Goal: Feedback & Contribution: Leave review/rating

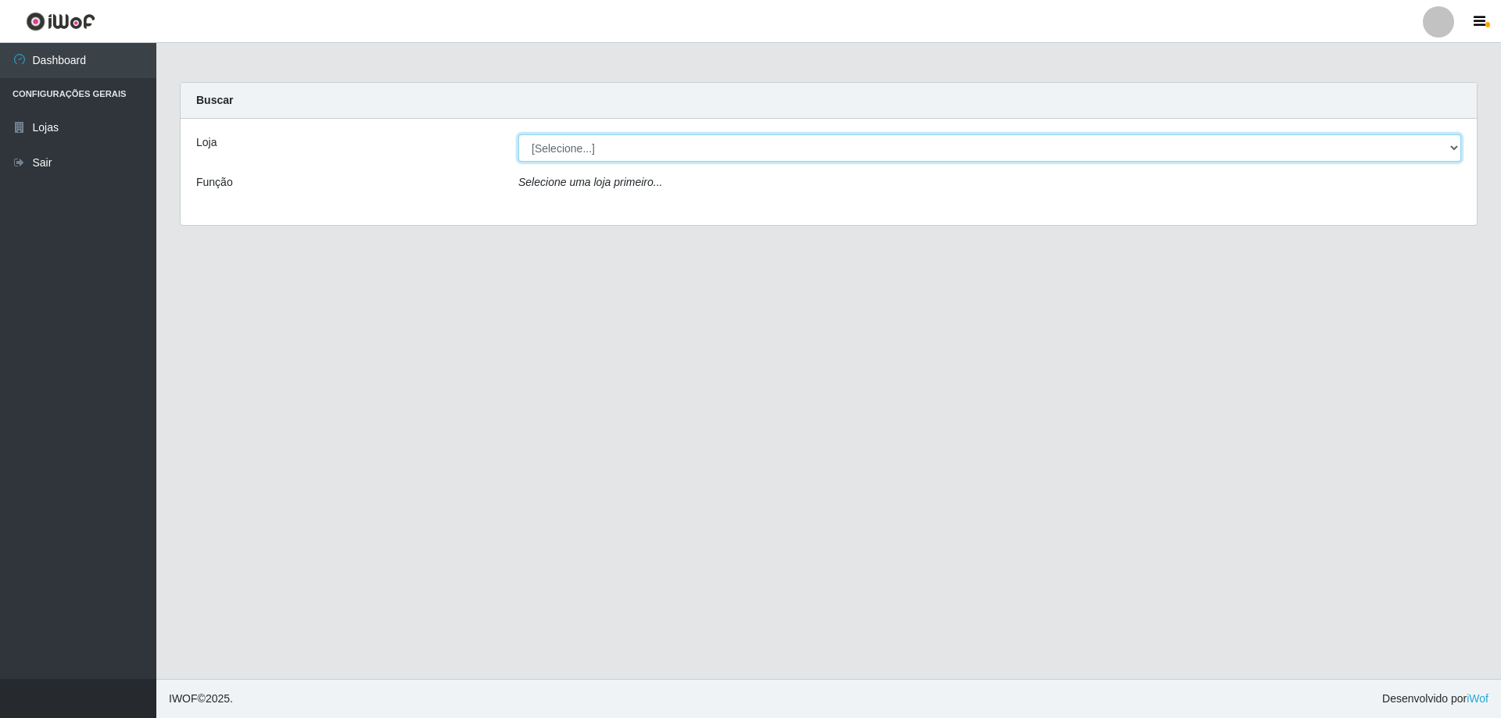
click at [1455, 149] on select "[Selecione...] Extraplus - [GEOGRAPHIC_DATA] 03 - [GEOGRAPHIC_DATA]" at bounding box center [989, 147] width 943 height 27
select select "468"
click at [518, 134] on select "[Selecione...] Extraplus - [GEOGRAPHIC_DATA] 03 - [GEOGRAPHIC_DATA]" at bounding box center [989, 147] width 943 height 27
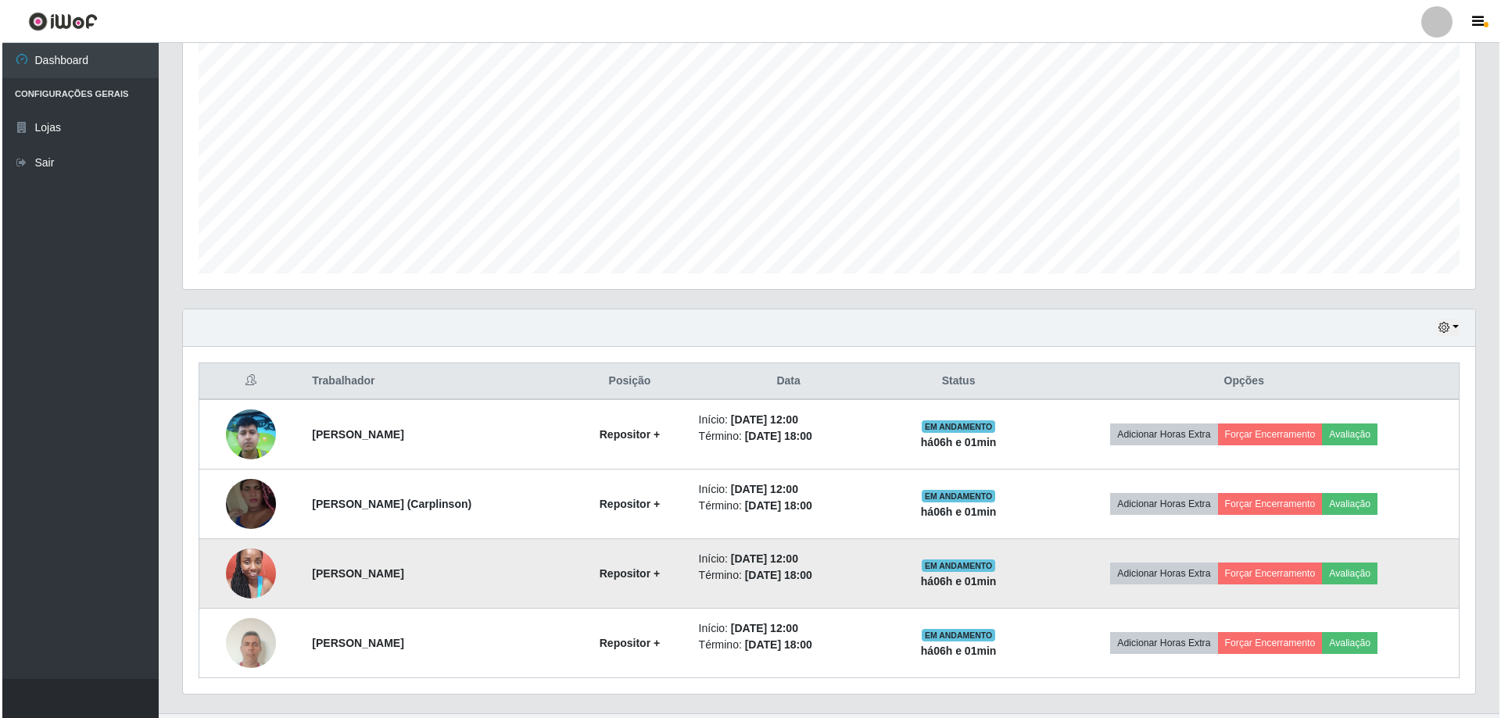
scroll to position [313, 0]
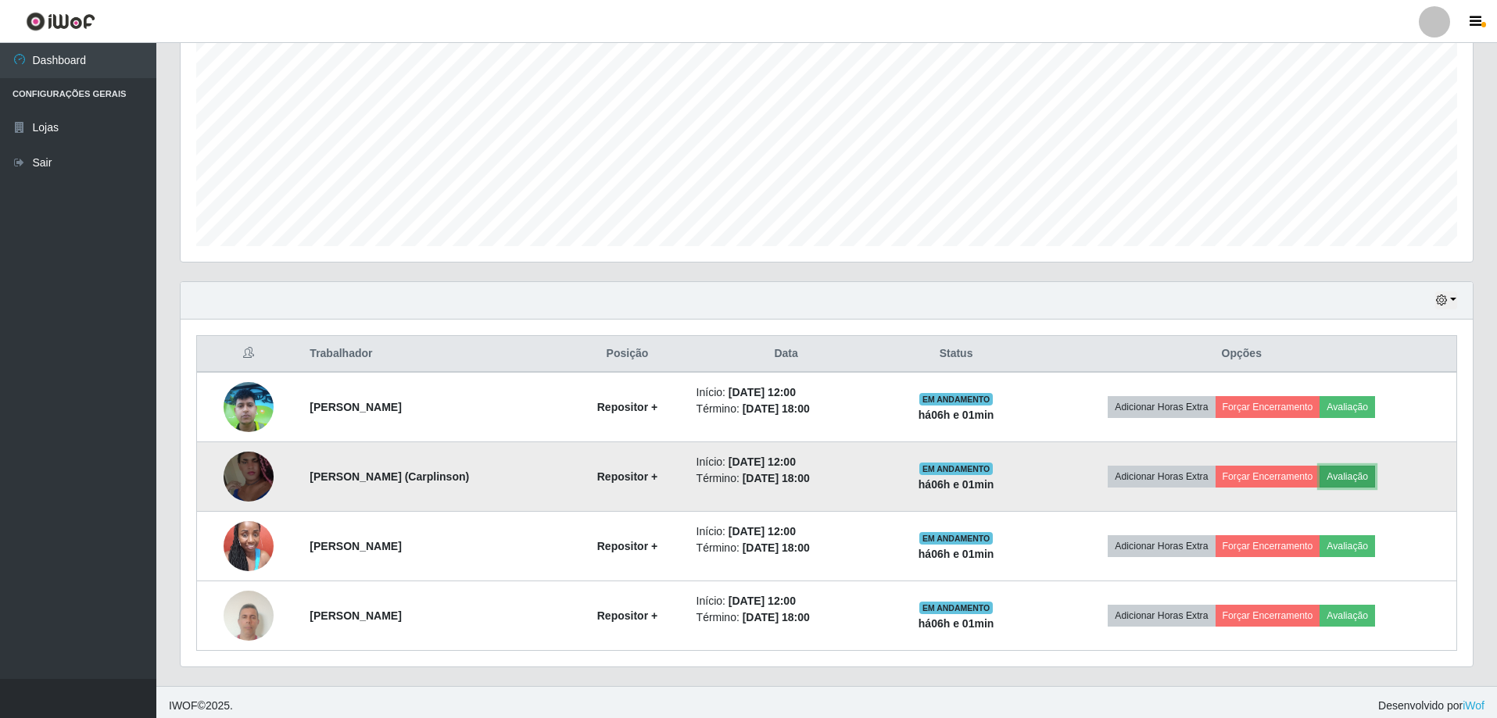
click at [1350, 472] on button "Avaliação" at bounding box center [1348, 477] width 56 height 22
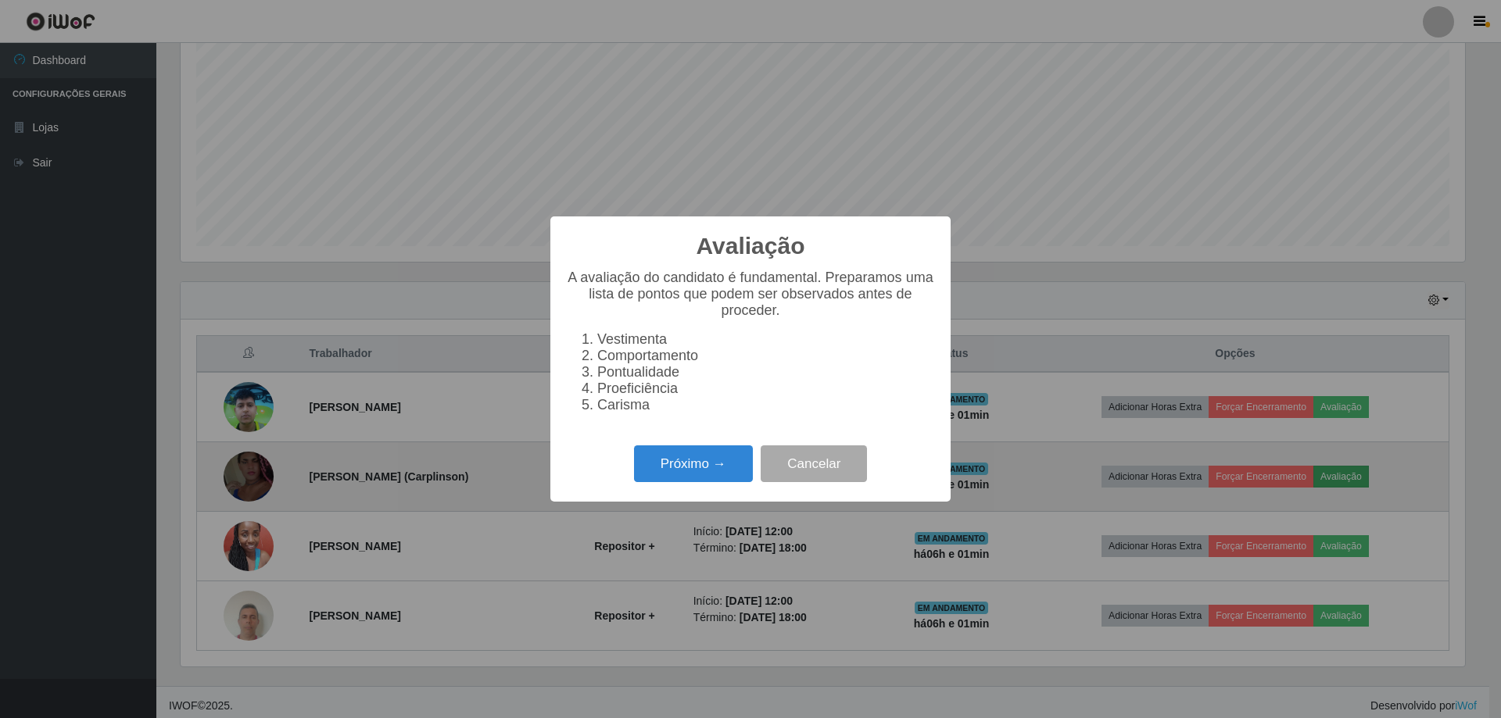
scroll to position [324, 1284]
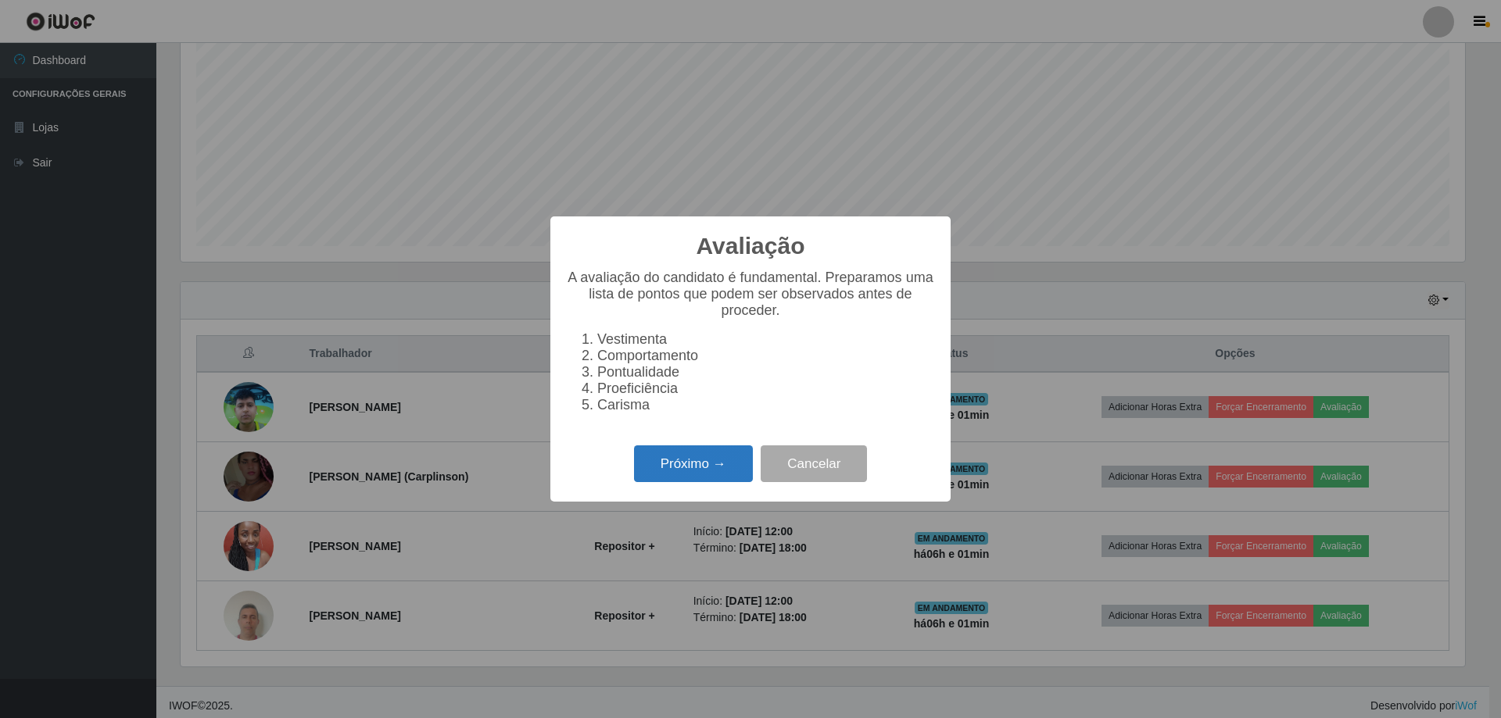
click at [710, 482] on button "Próximo →" at bounding box center [693, 464] width 119 height 37
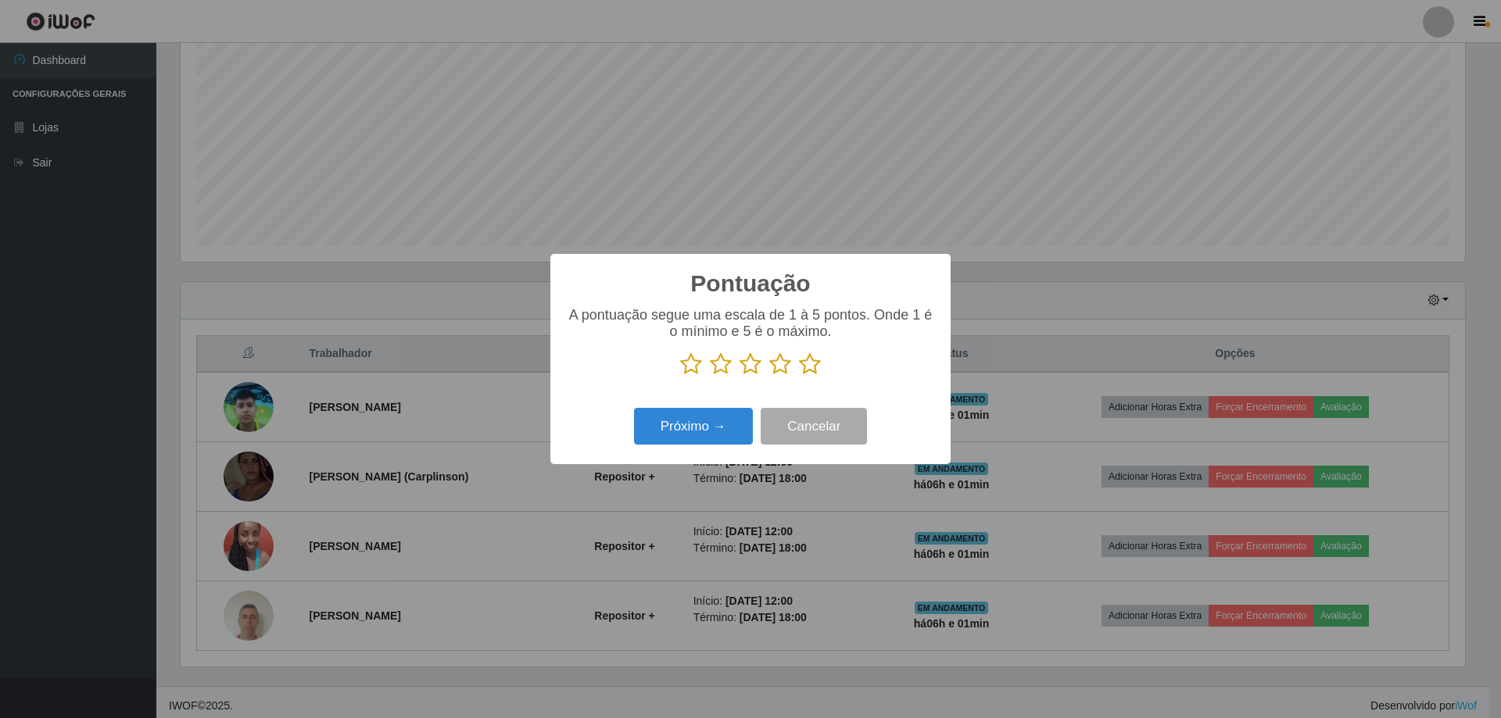
scroll to position [781376, 780416]
click at [808, 367] on icon at bounding box center [810, 364] width 22 height 23
click at [799, 376] on input "radio" at bounding box center [799, 376] width 0 height 0
click at [697, 432] on button "Próximo →" at bounding box center [693, 426] width 119 height 37
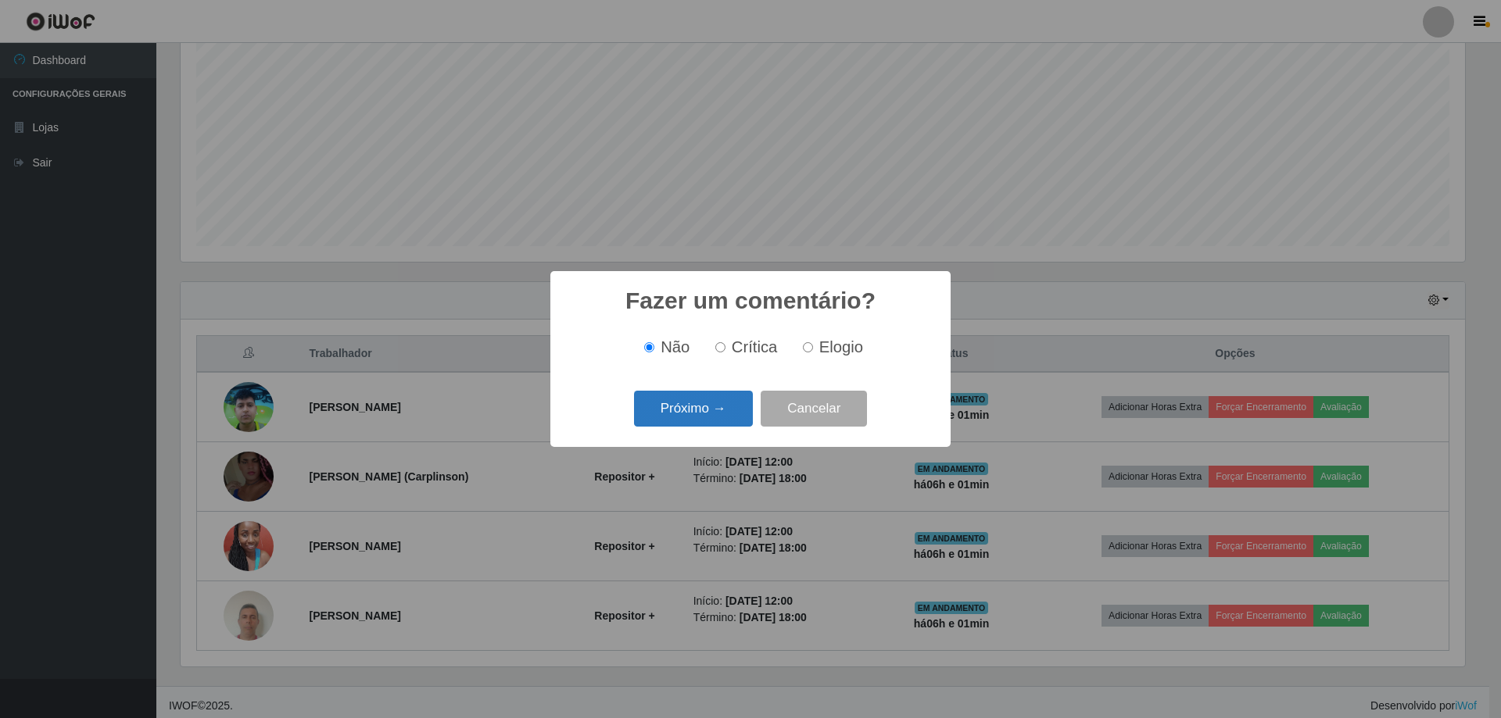
click at [668, 410] on button "Próximo →" at bounding box center [693, 409] width 119 height 37
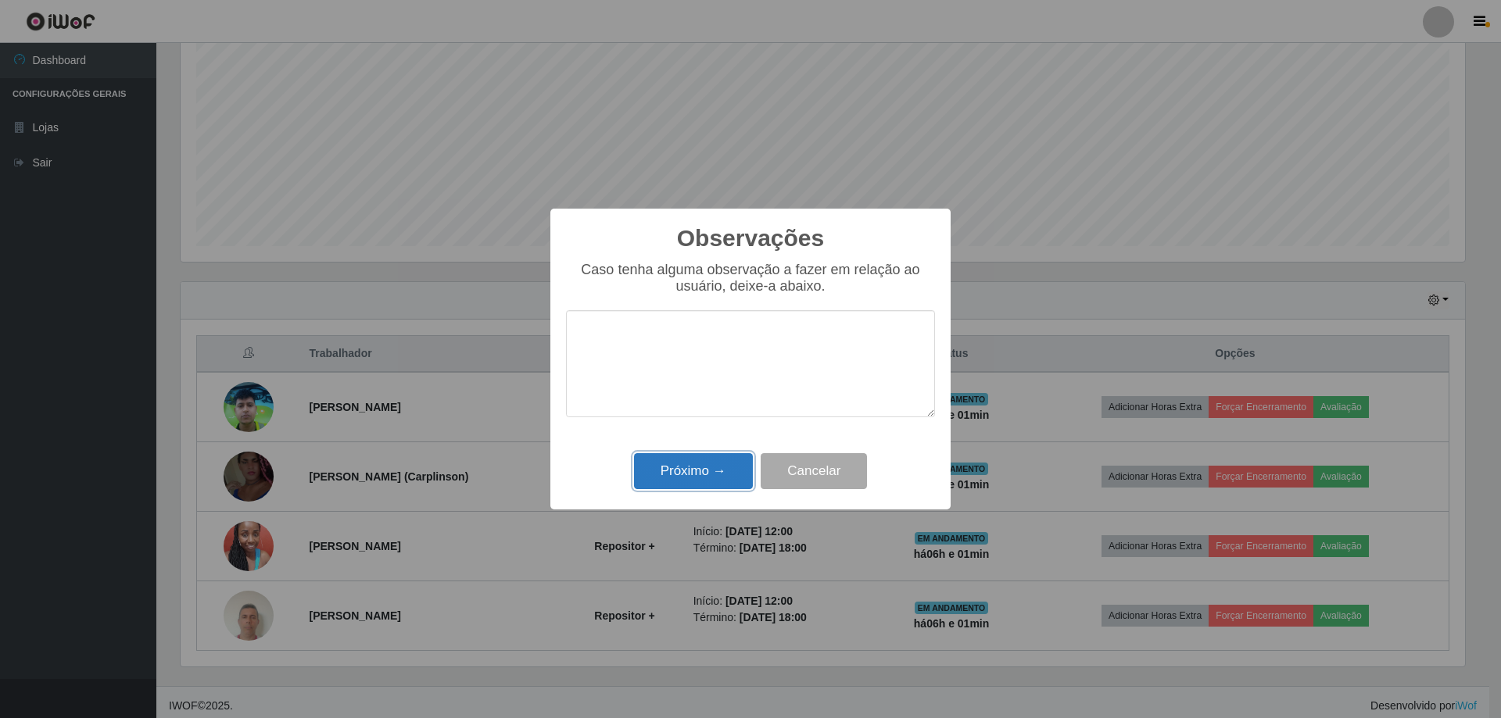
click at [700, 478] on button "Próximo →" at bounding box center [693, 471] width 119 height 37
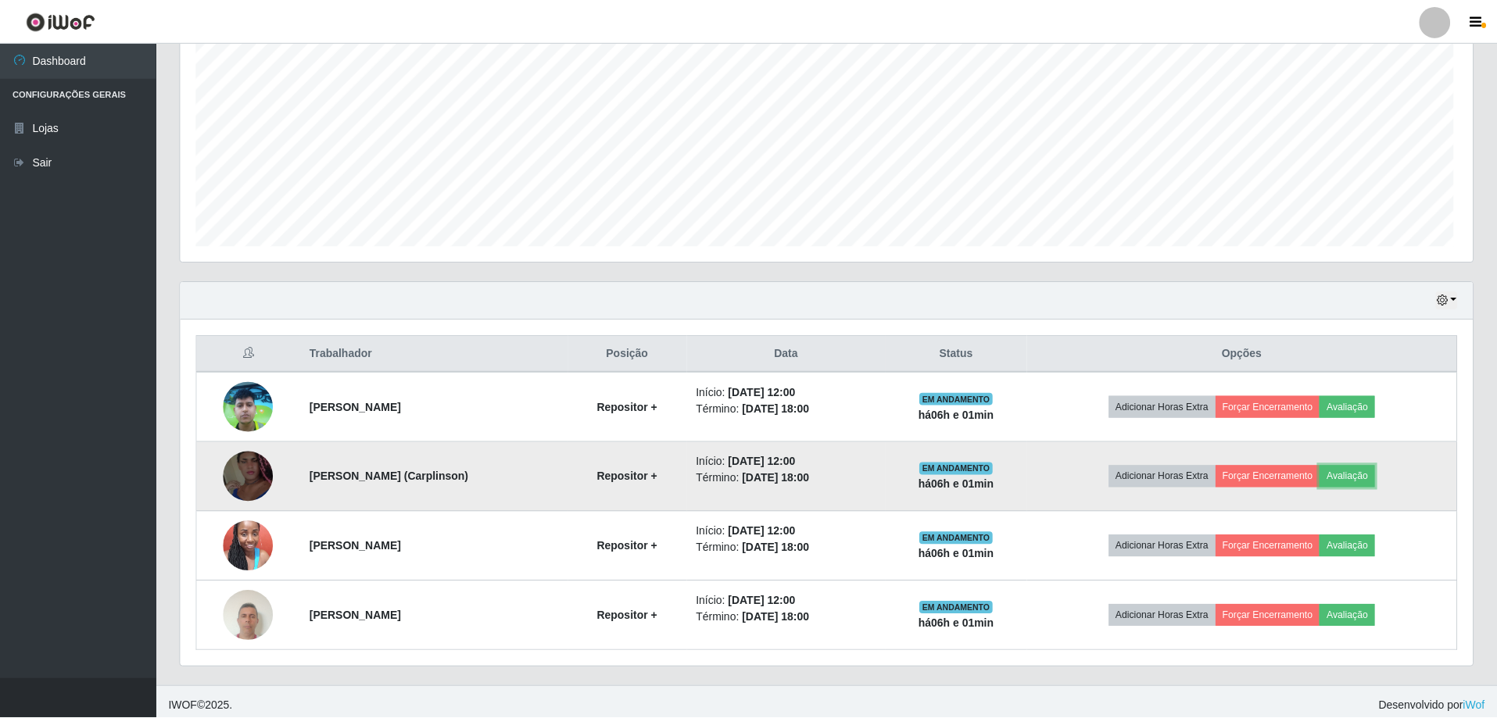
scroll to position [324, 1292]
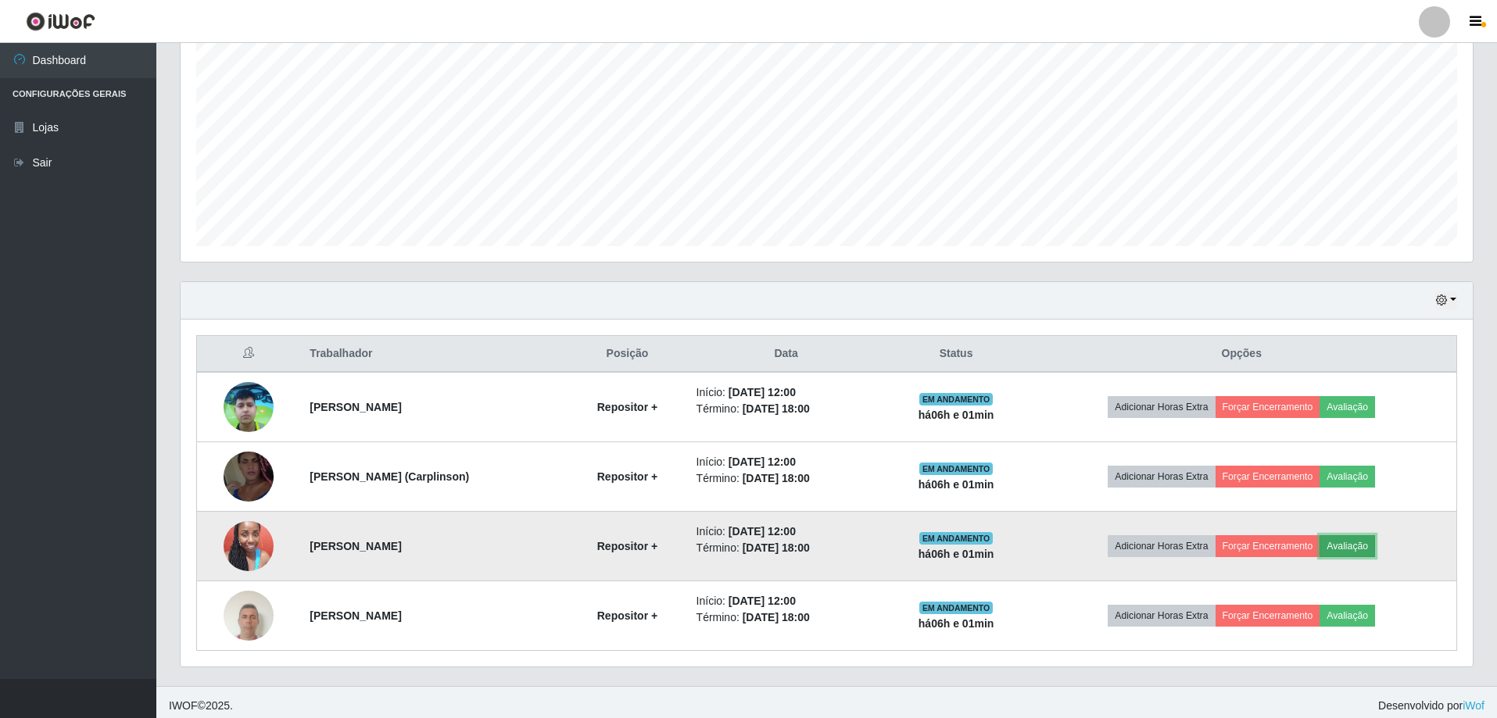
click at [1351, 548] on button "Avaliação" at bounding box center [1348, 546] width 56 height 22
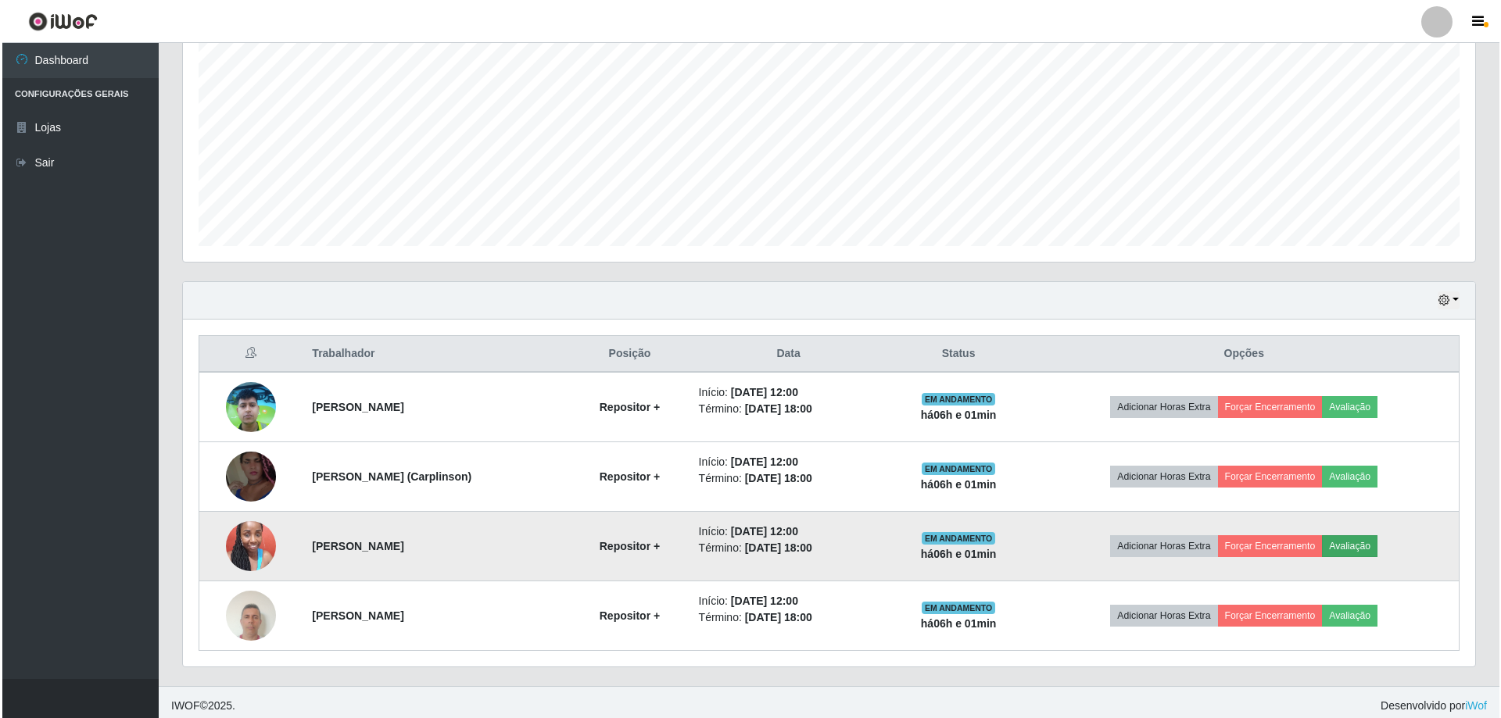
scroll to position [324, 1284]
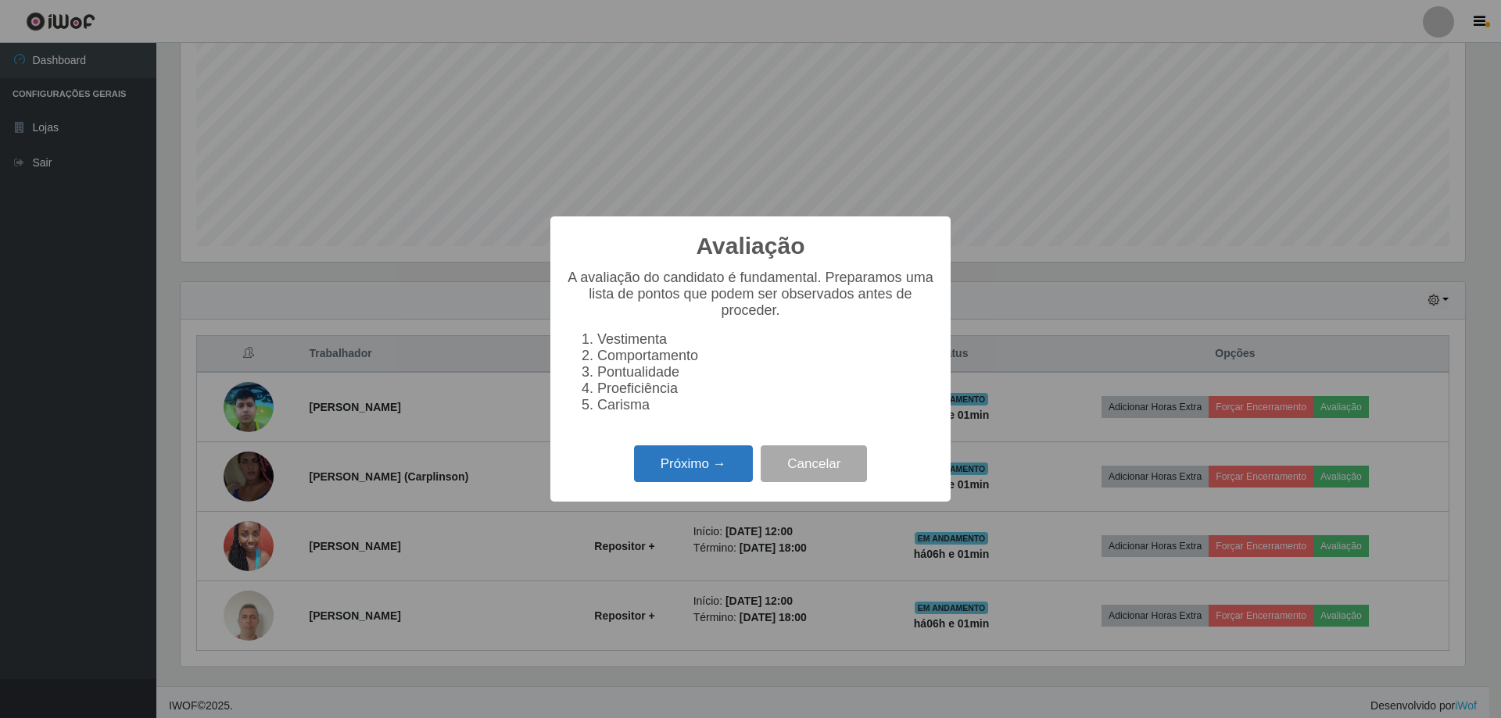
click at [685, 474] on button "Próximo →" at bounding box center [693, 464] width 119 height 37
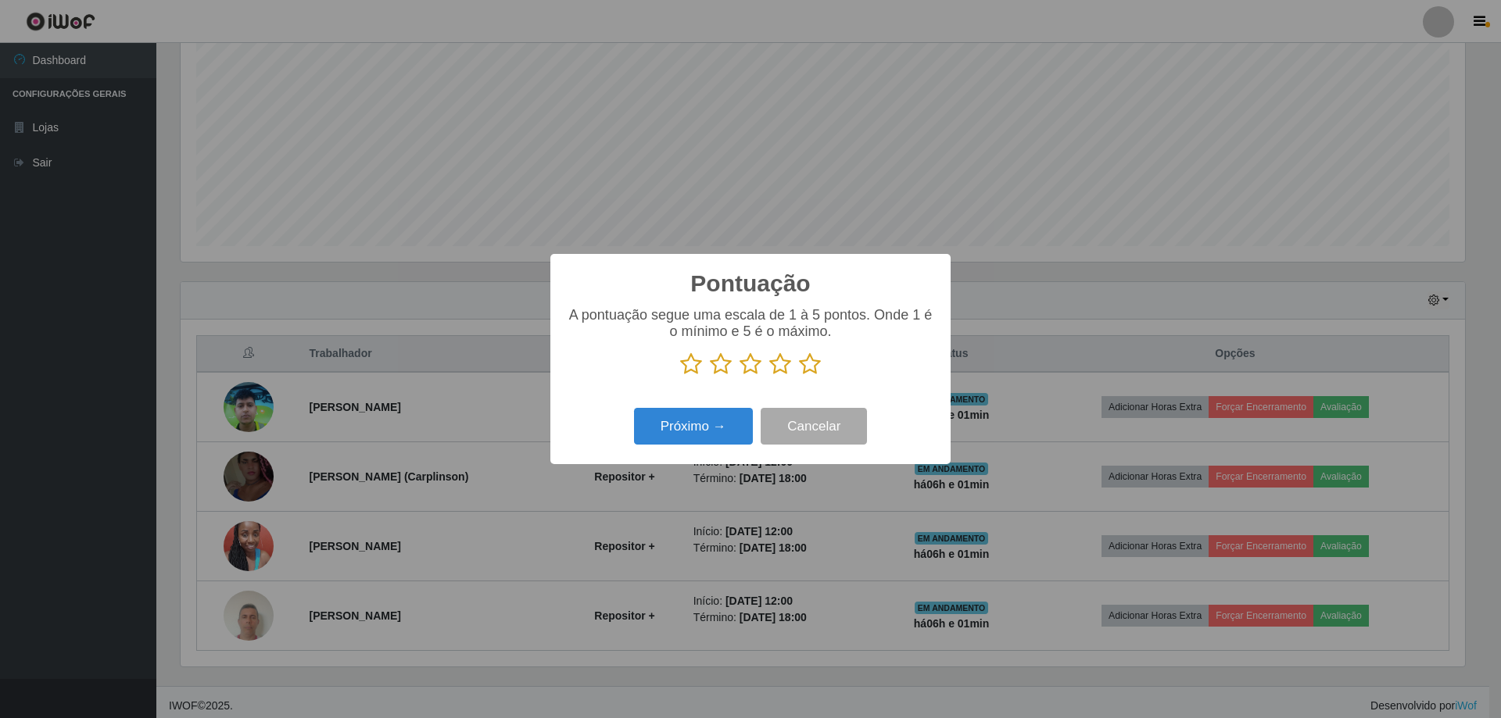
scroll to position [781376, 780416]
click at [806, 368] on icon at bounding box center [810, 364] width 22 height 23
click at [799, 376] on input "radio" at bounding box center [799, 376] width 0 height 0
click at [717, 429] on button "Próximo →" at bounding box center [693, 426] width 119 height 37
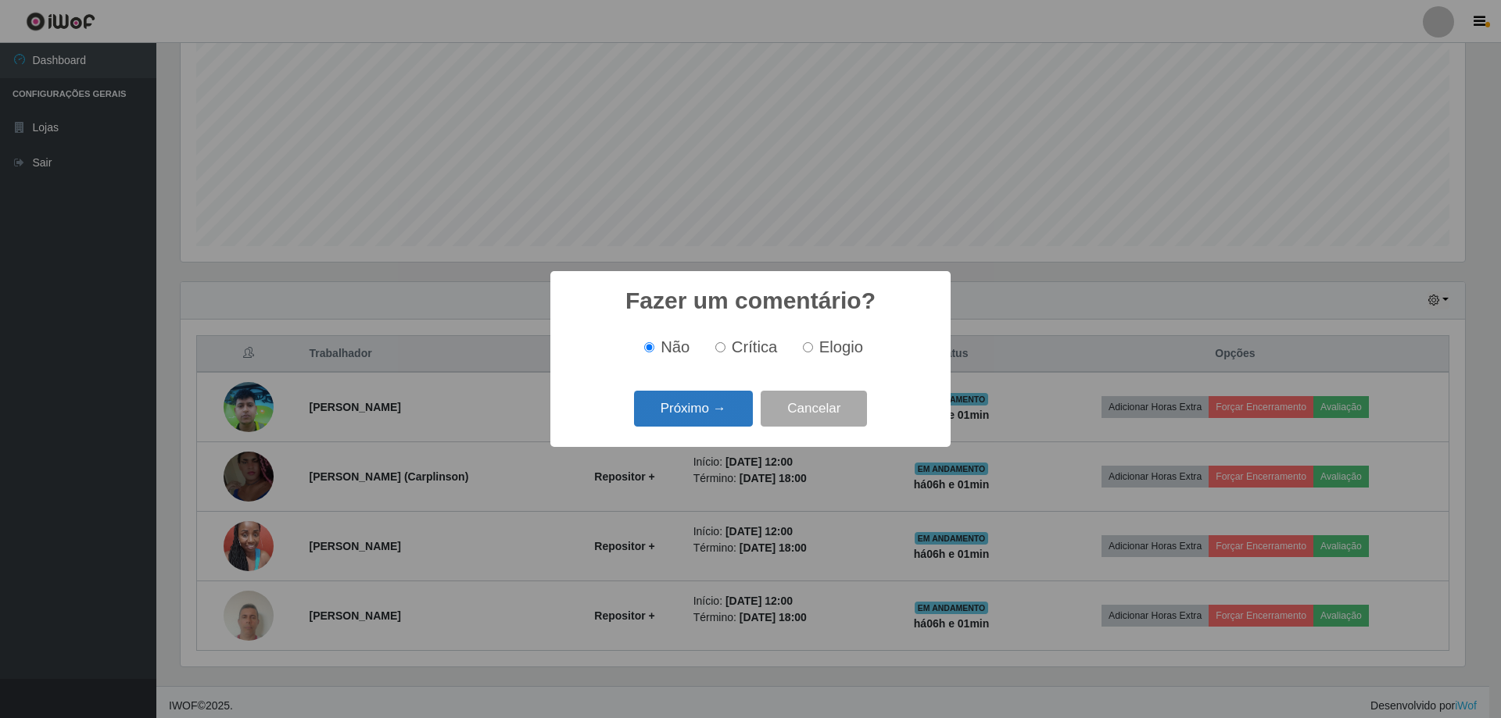
click at [667, 414] on button "Próximo →" at bounding box center [693, 409] width 119 height 37
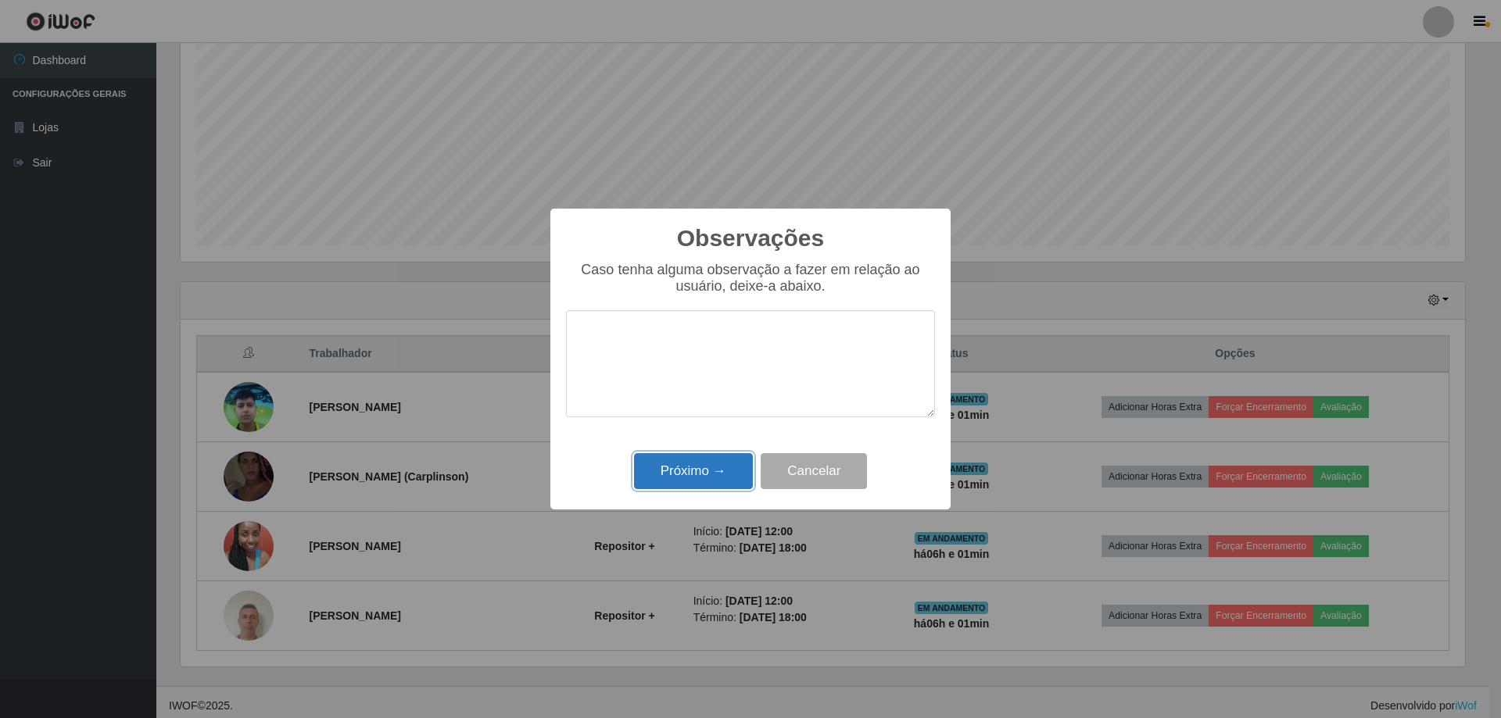
click at [726, 484] on button "Próximo →" at bounding box center [693, 471] width 119 height 37
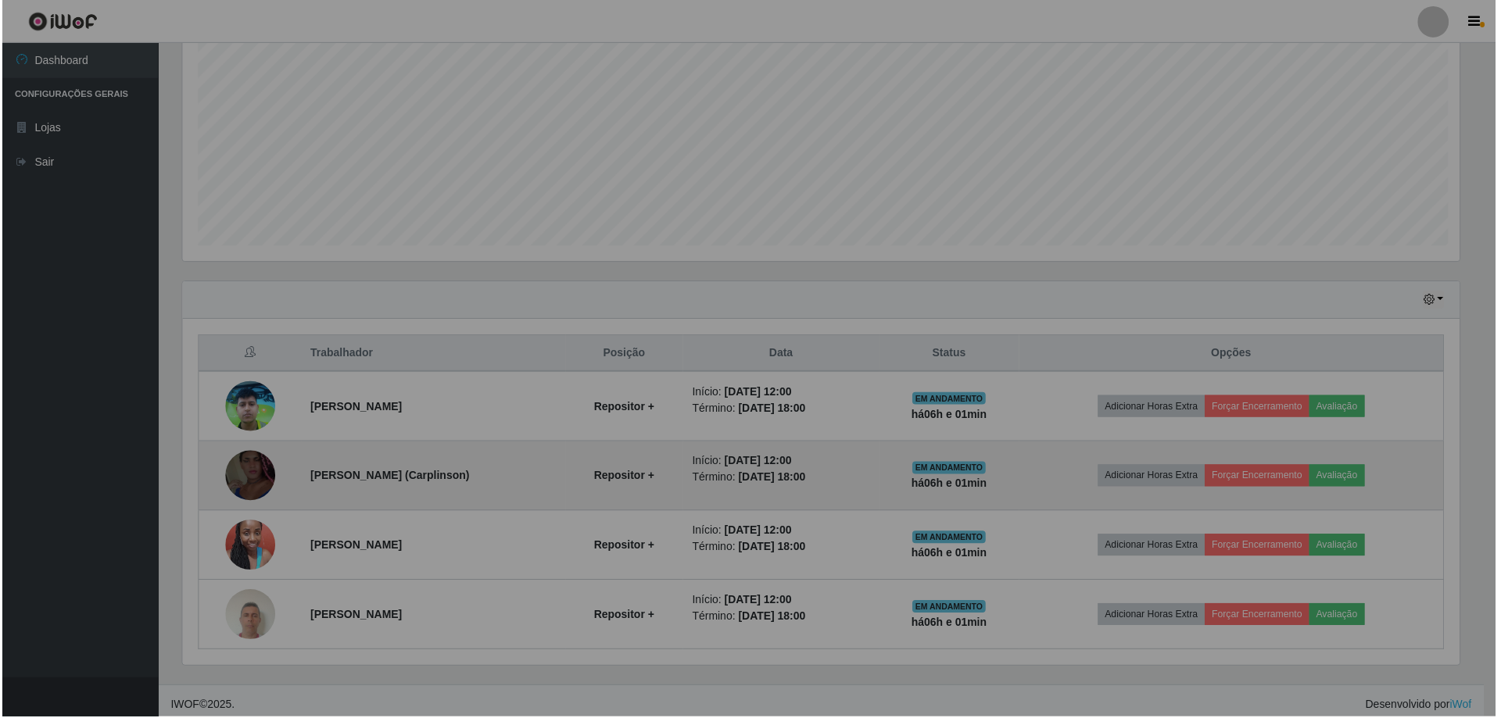
scroll to position [324, 1292]
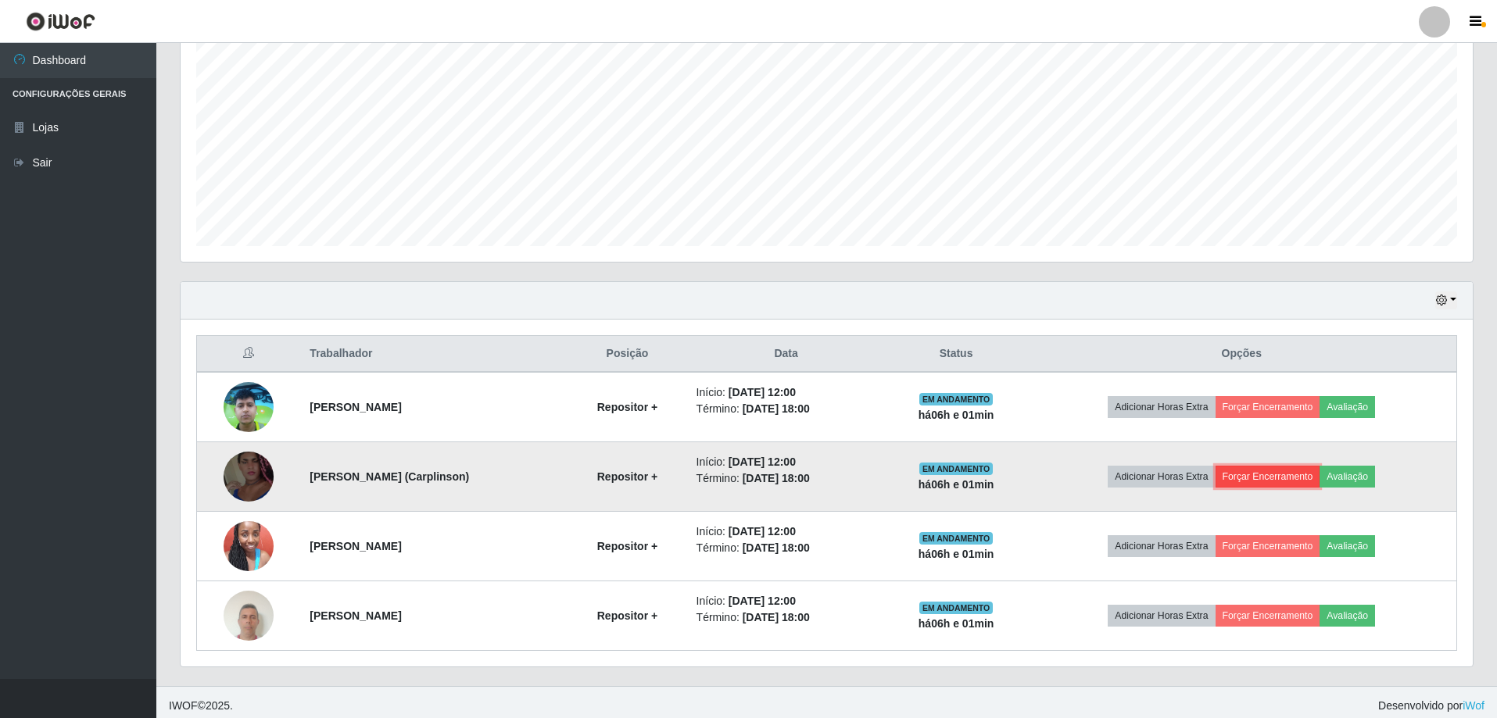
click at [1277, 476] on button "Forçar Encerramento" at bounding box center [1268, 477] width 105 height 22
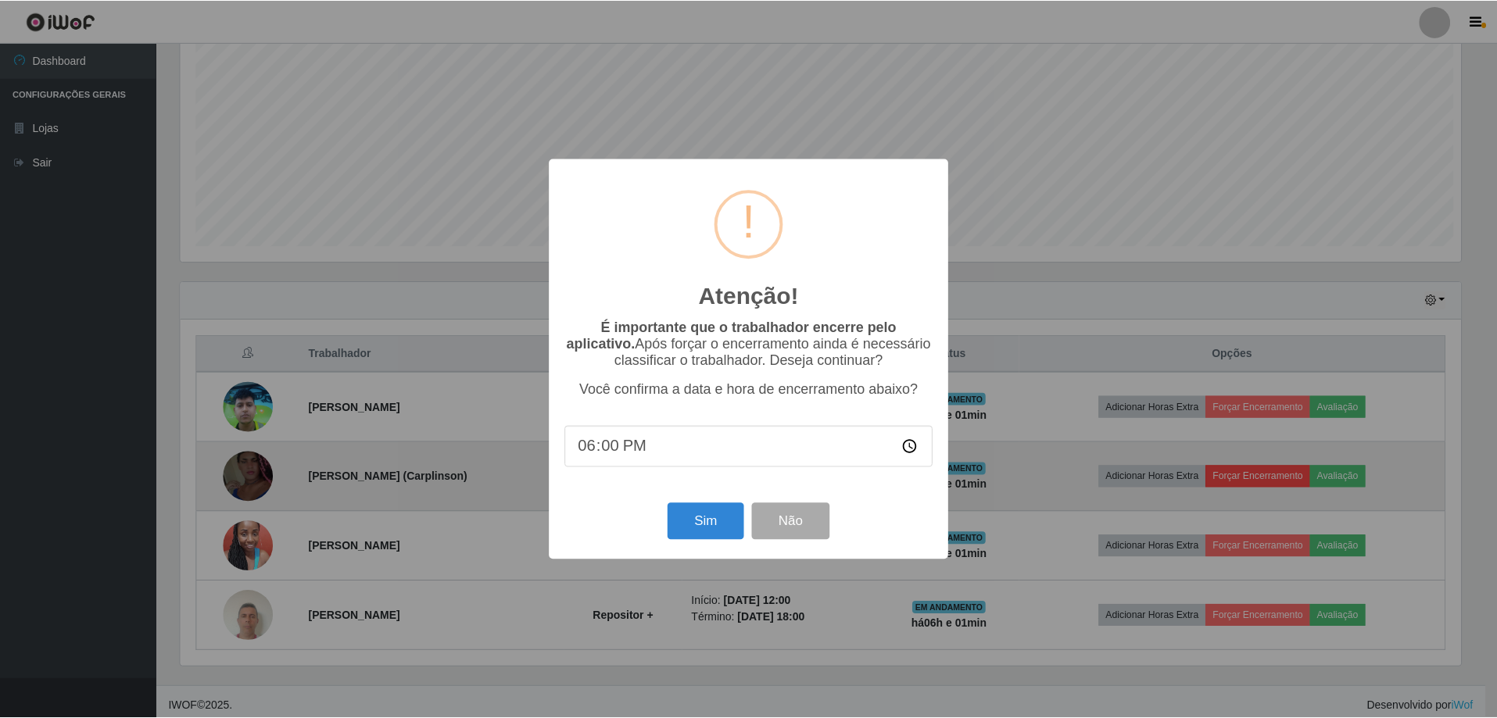
scroll to position [324, 1284]
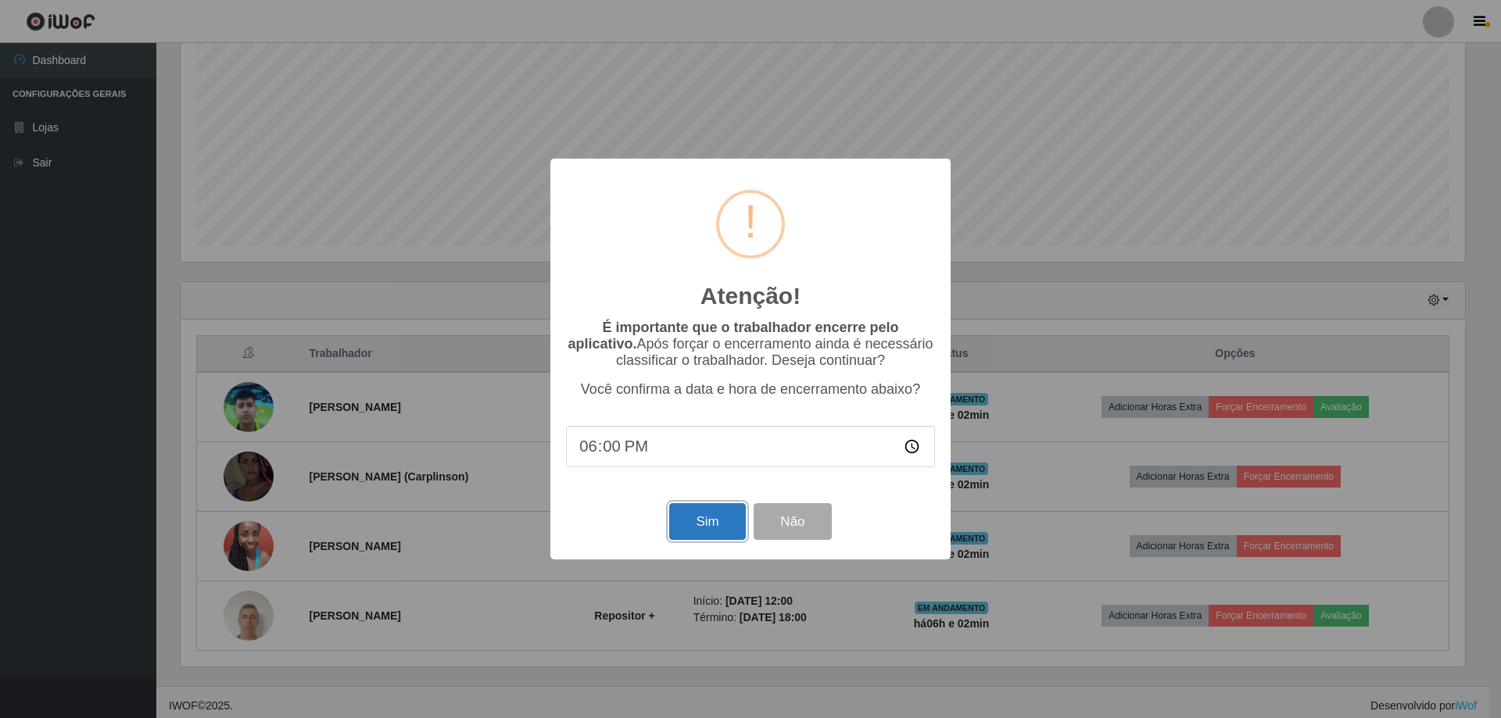
click at [707, 521] on button "Sim" at bounding box center [707, 521] width 76 height 37
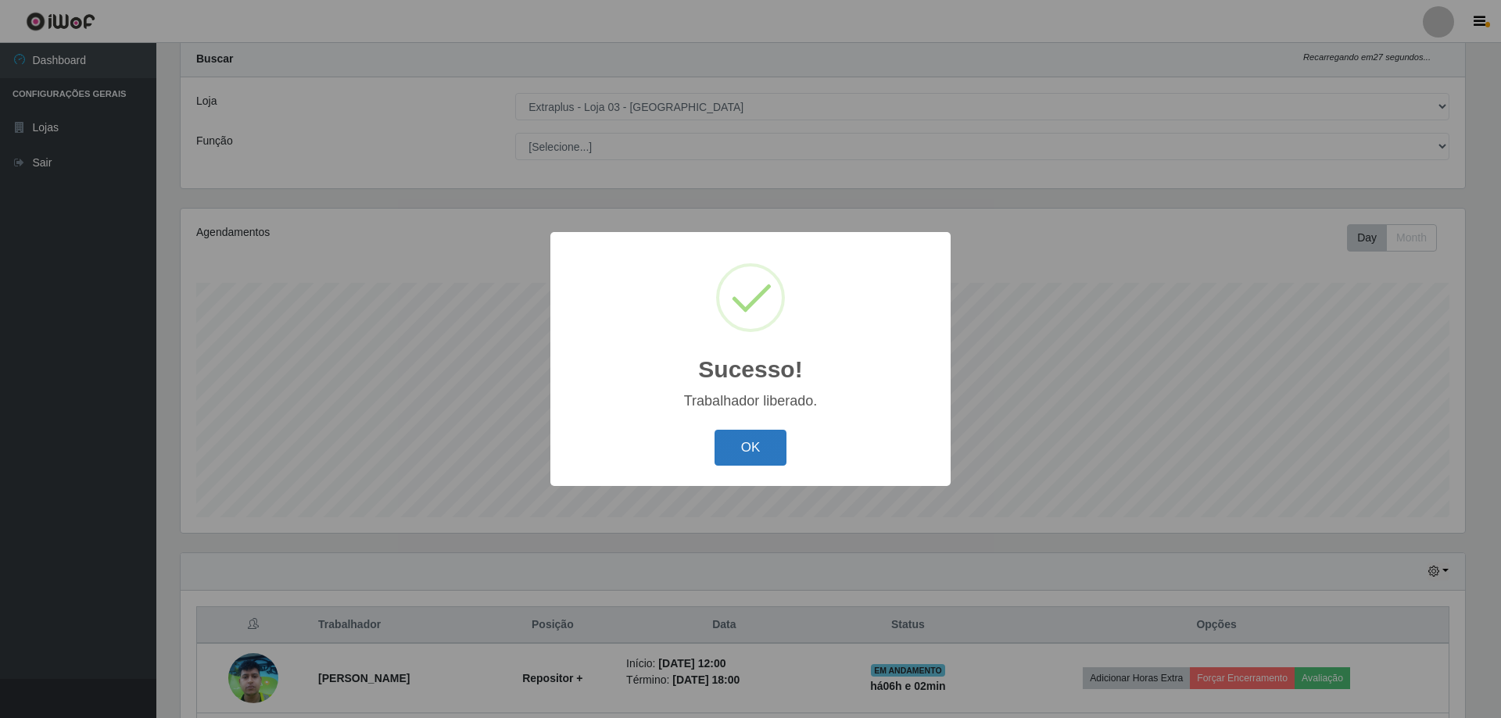
click at [774, 454] on button "OK" at bounding box center [750, 448] width 73 height 37
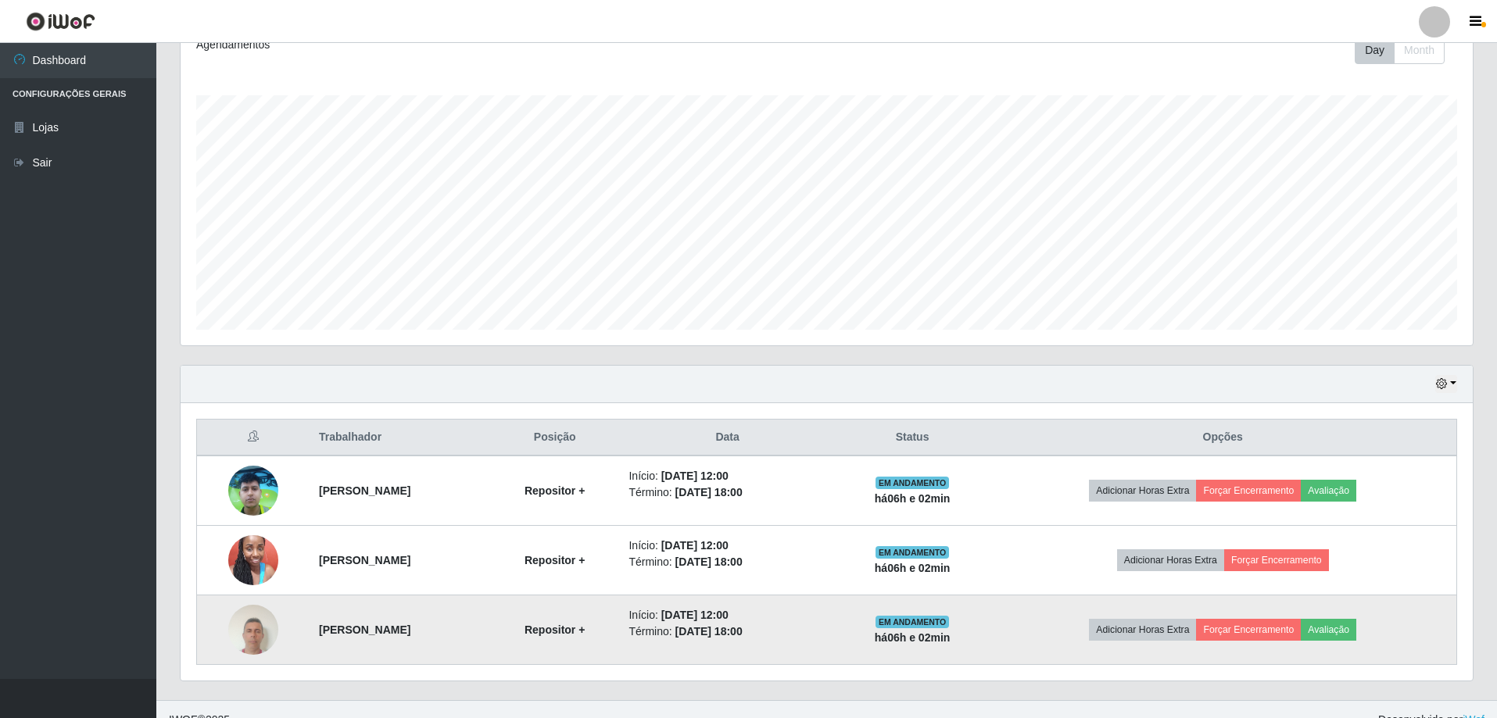
scroll to position [250, 0]
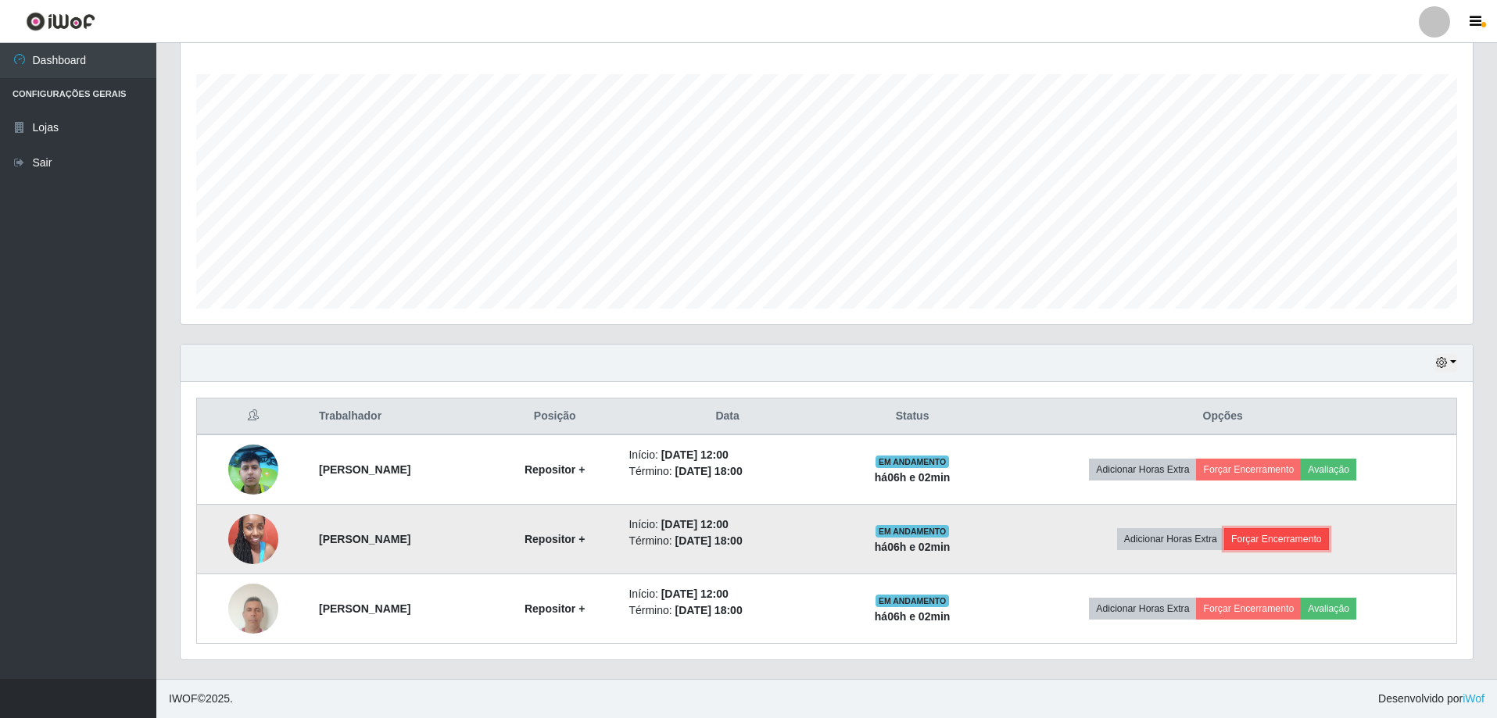
click at [1316, 539] on button "Forçar Encerramento" at bounding box center [1276, 539] width 105 height 22
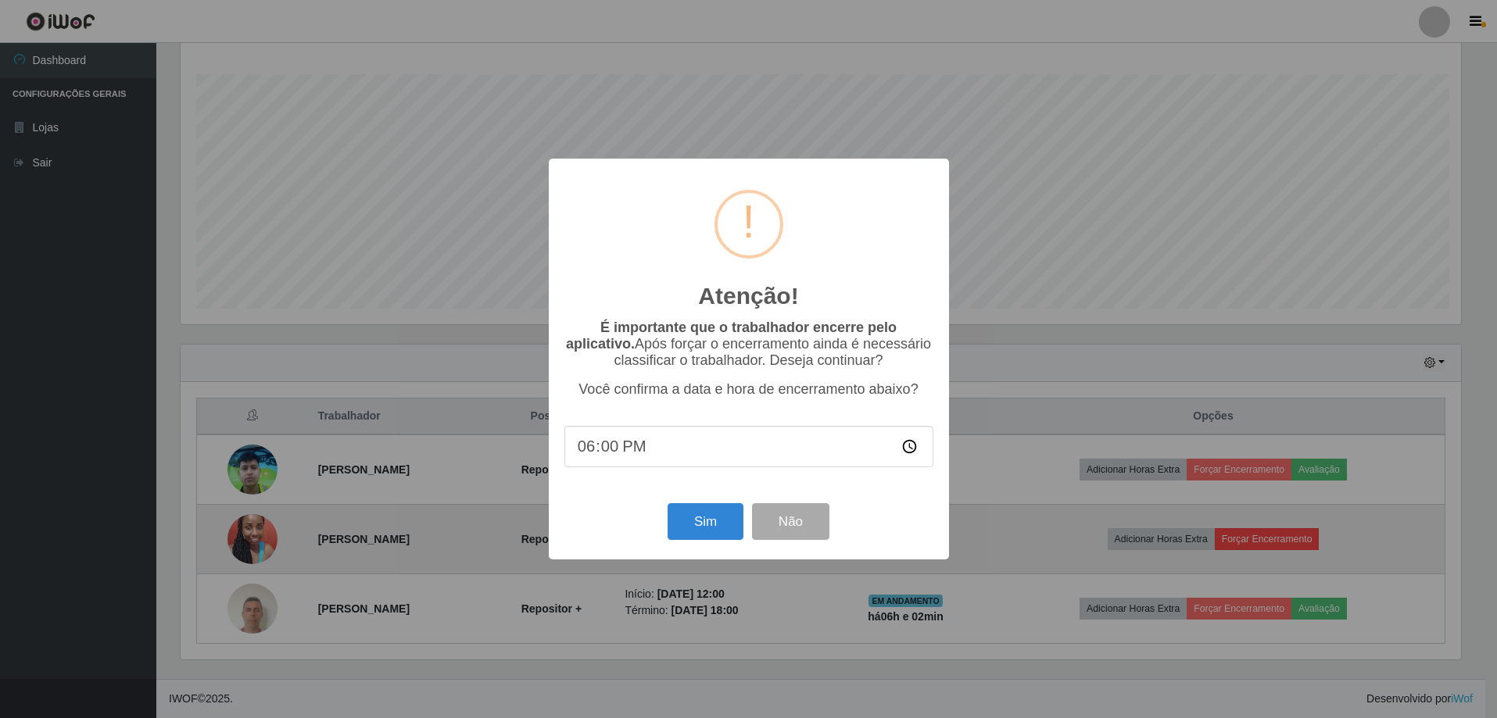
scroll to position [324, 1284]
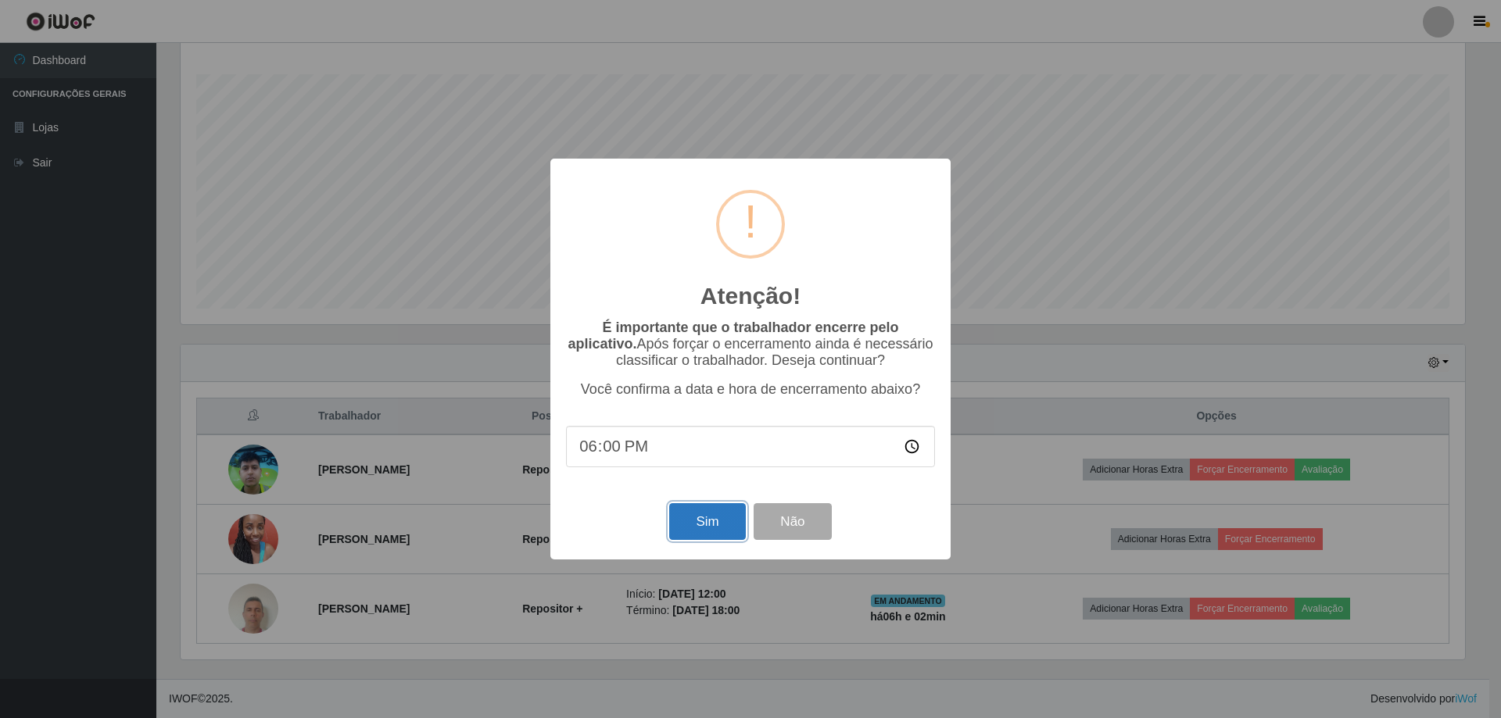
click at [718, 528] on button "Sim" at bounding box center [707, 521] width 76 height 37
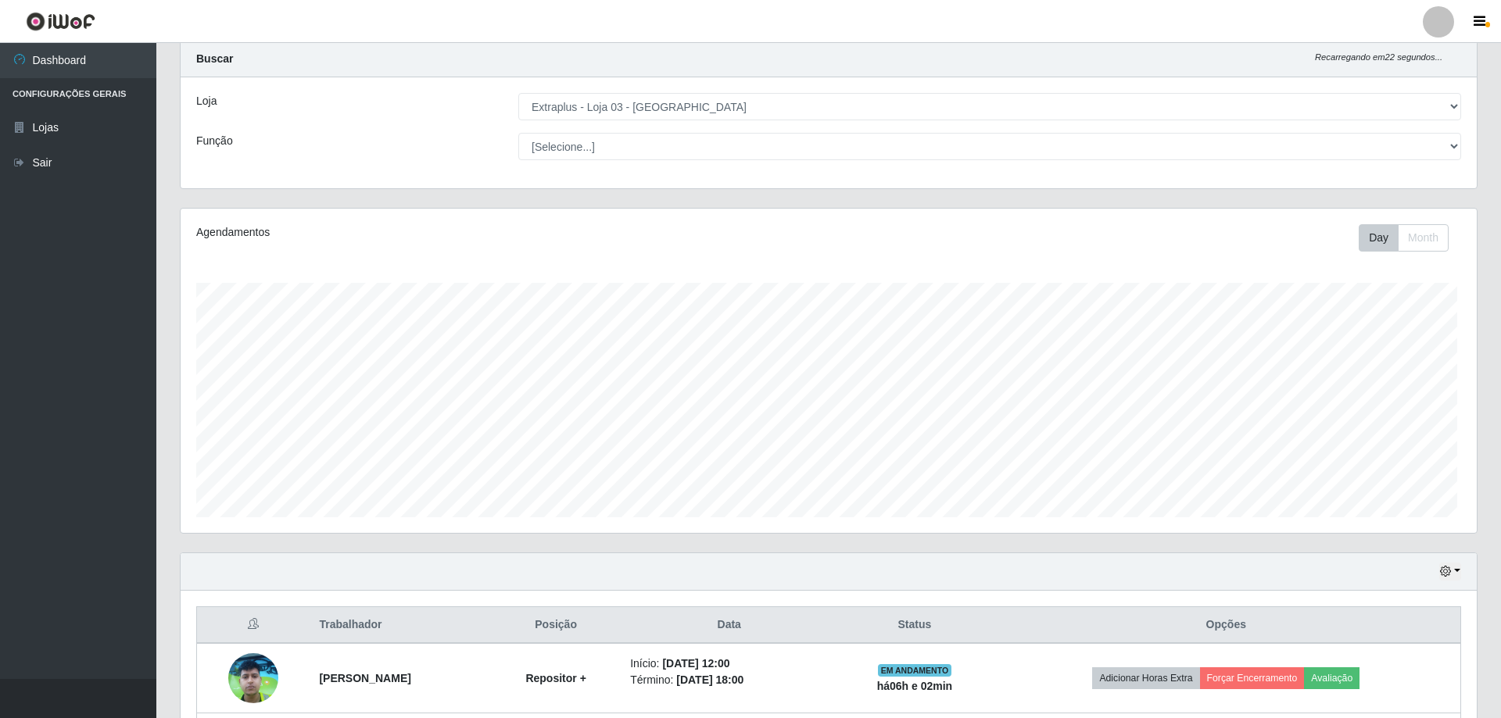
scroll to position [0, 0]
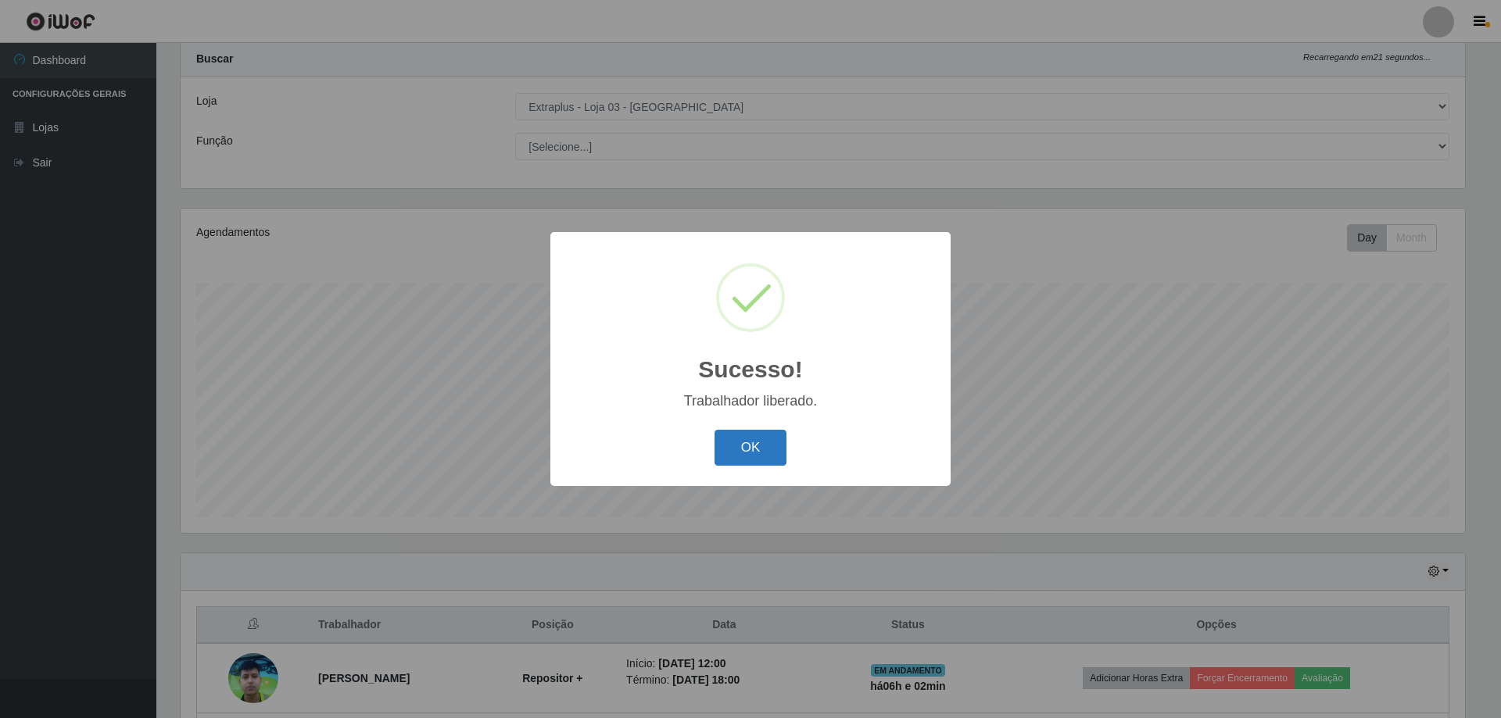
click at [754, 443] on button "OK" at bounding box center [750, 448] width 73 height 37
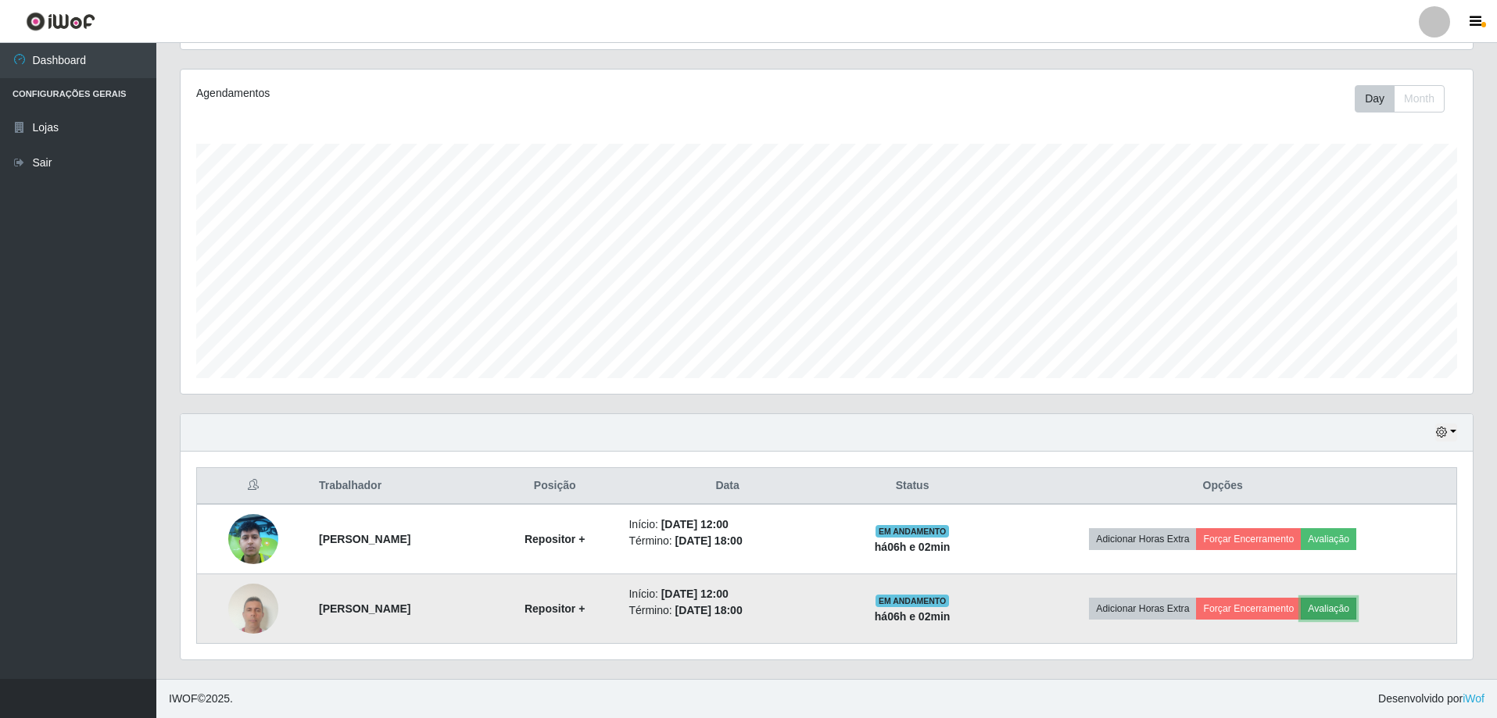
click at [1341, 611] on button "Avaliação" at bounding box center [1329, 609] width 56 height 22
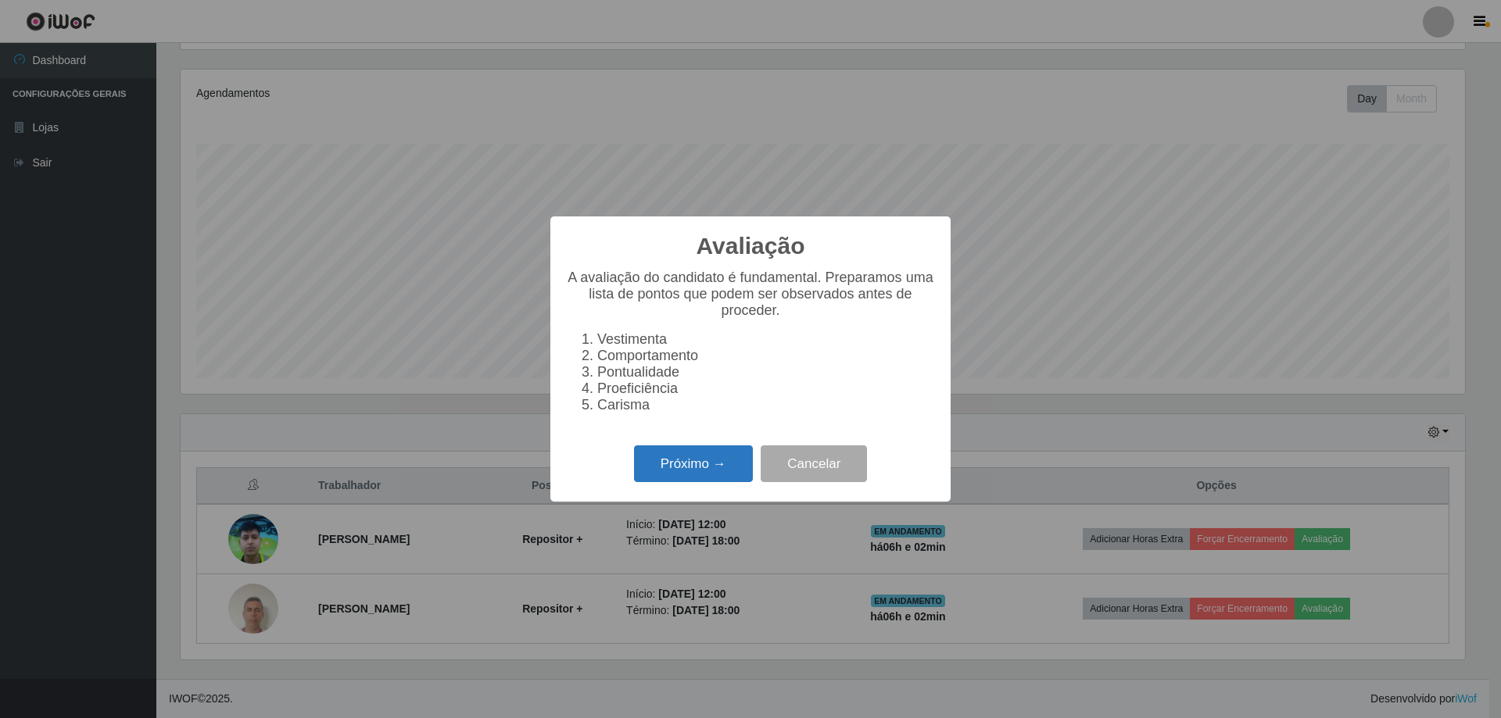
click at [714, 482] on button "Próximo →" at bounding box center [693, 464] width 119 height 37
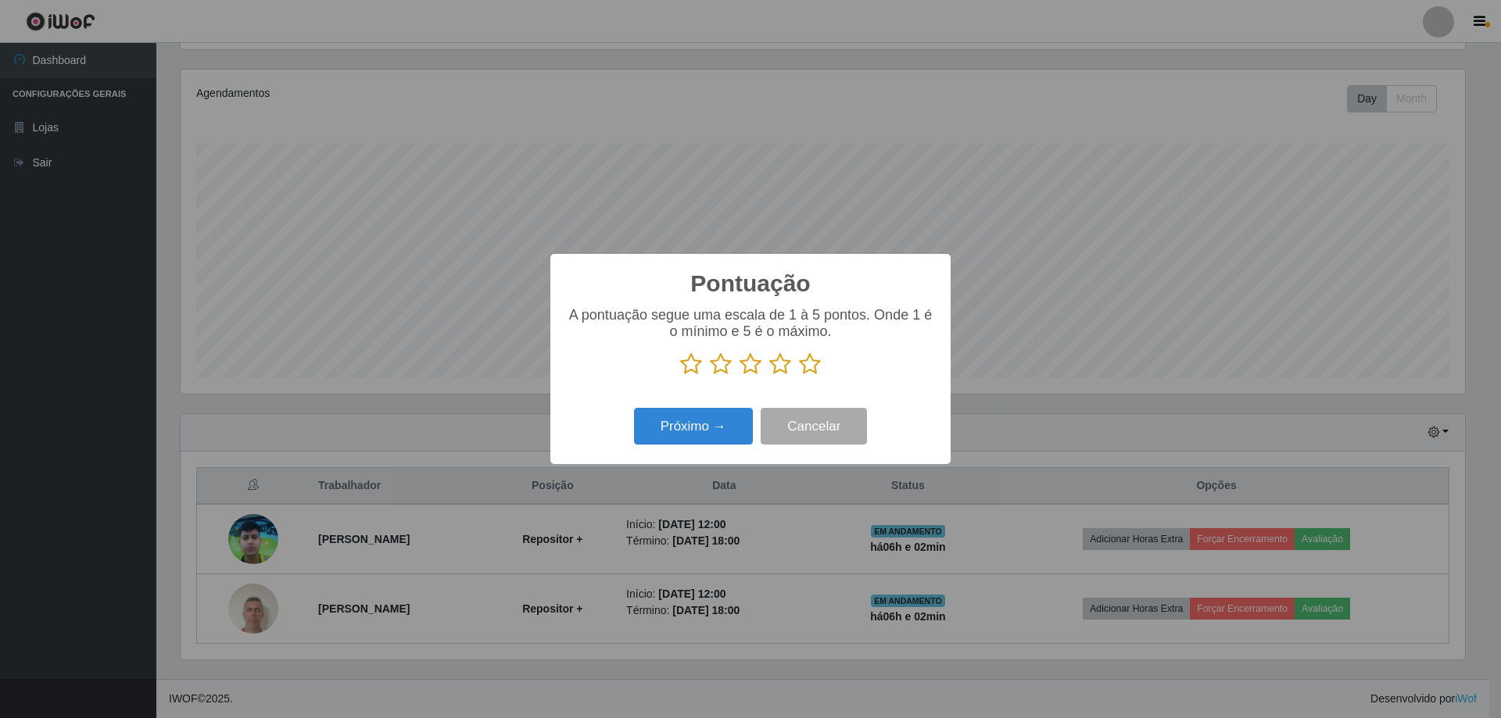
click at [815, 367] on icon at bounding box center [810, 364] width 22 height 23
click at [799, 376] on input "radio" at bounding box center [799, 376] width 0 height 0
click at [674, 439] on button "Próximo →" at bounding box center [693, 426] width 119 height 37
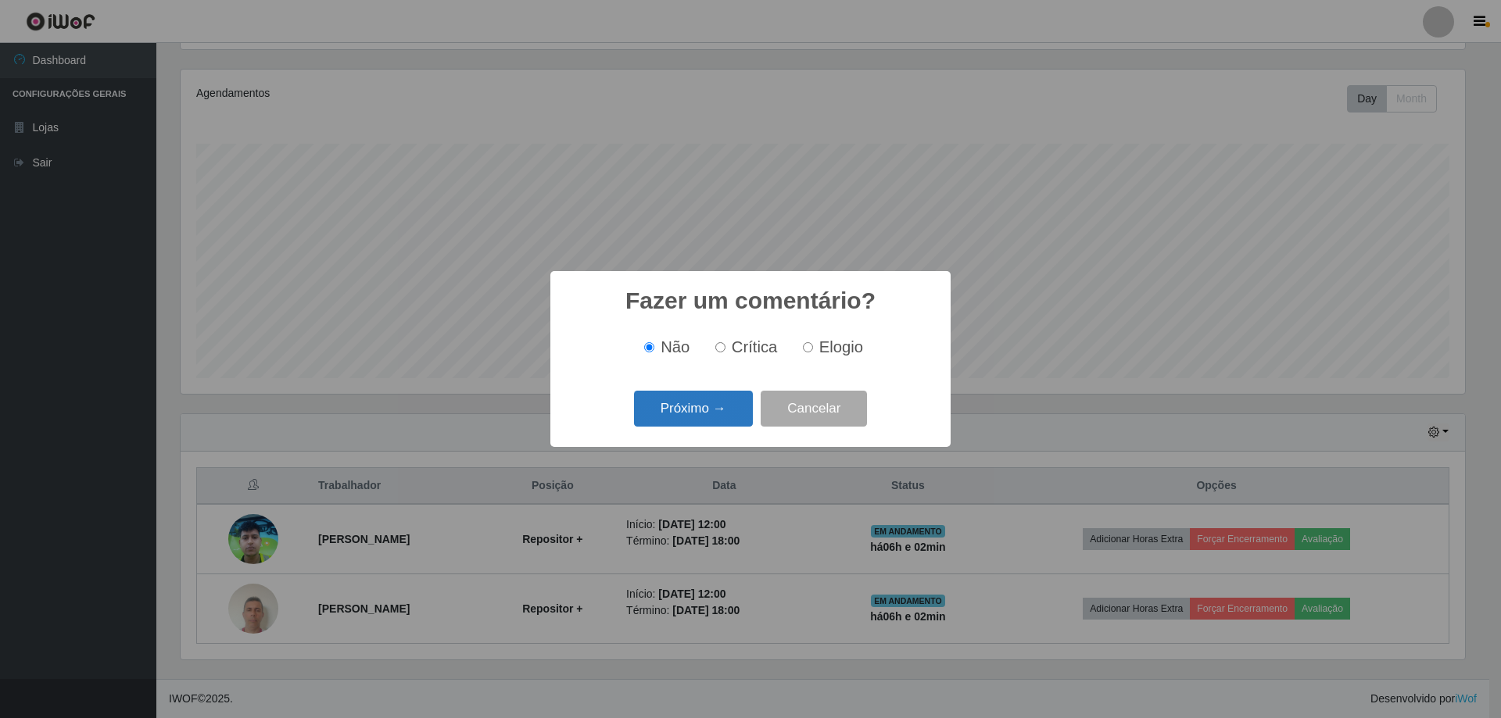
click at [690, 411] on button "Próximo →" at bounding box center [693, 409] width 119 height 37
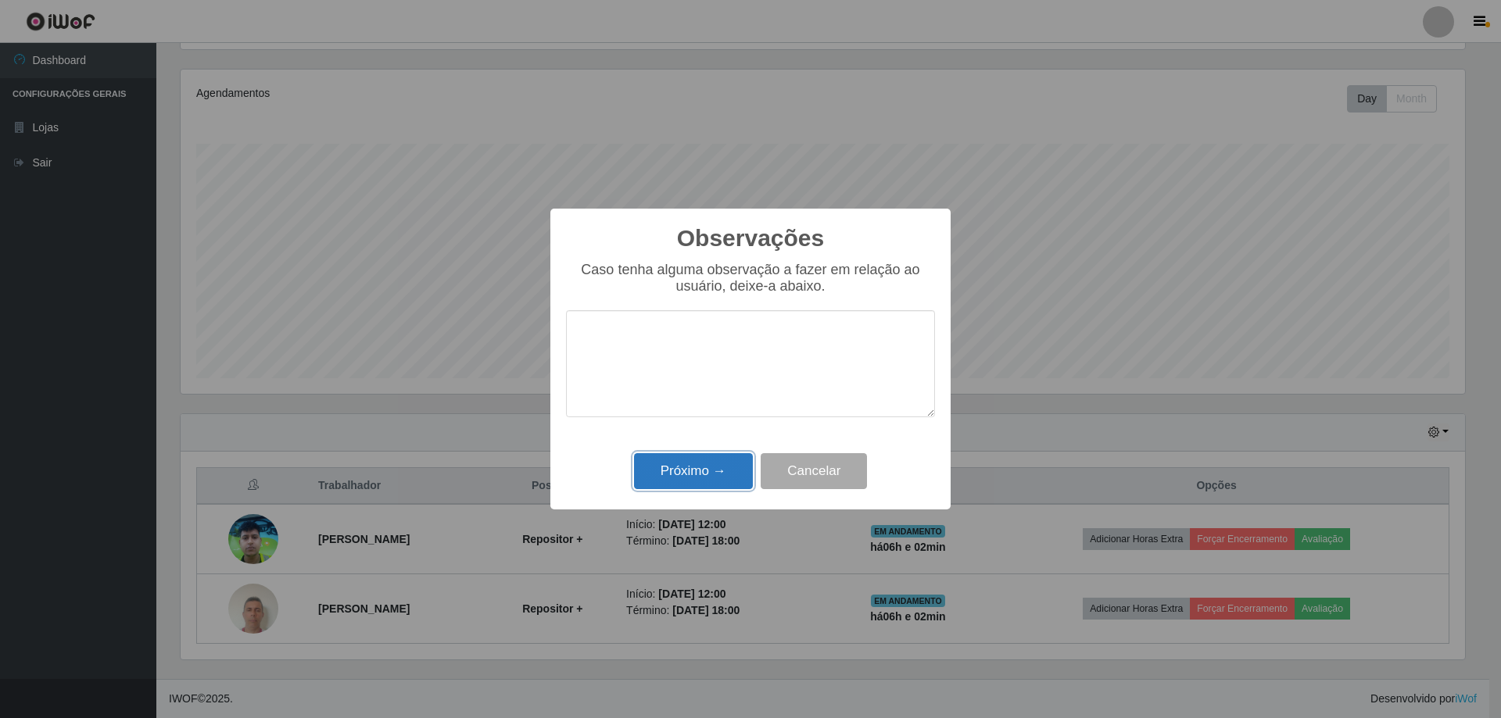
click at [701, 466] on button "Próximo →" at bounding box center [693, 471] width 119 height 37
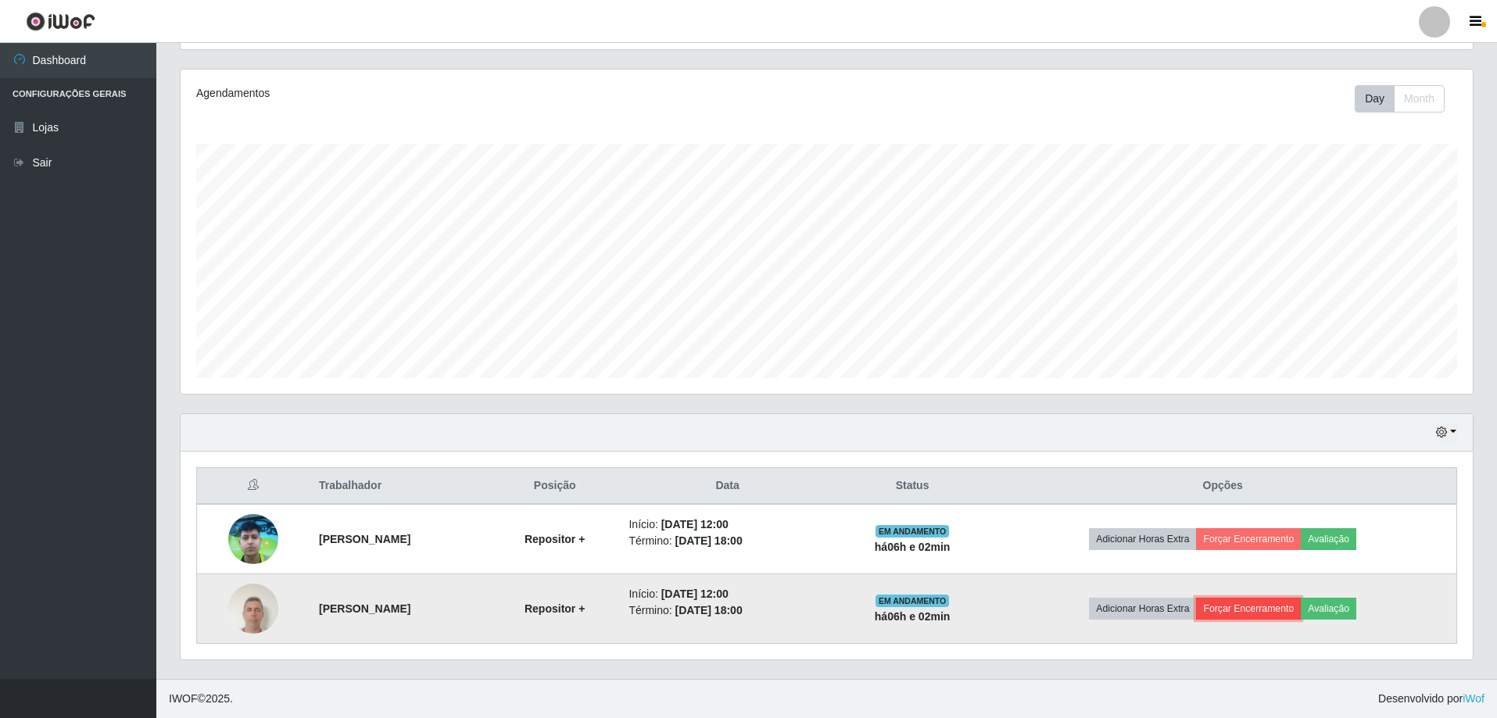
click at [1294, 605] on button "Forçar Encerramento" at bounding box center [1248, 609] width 105 height 22
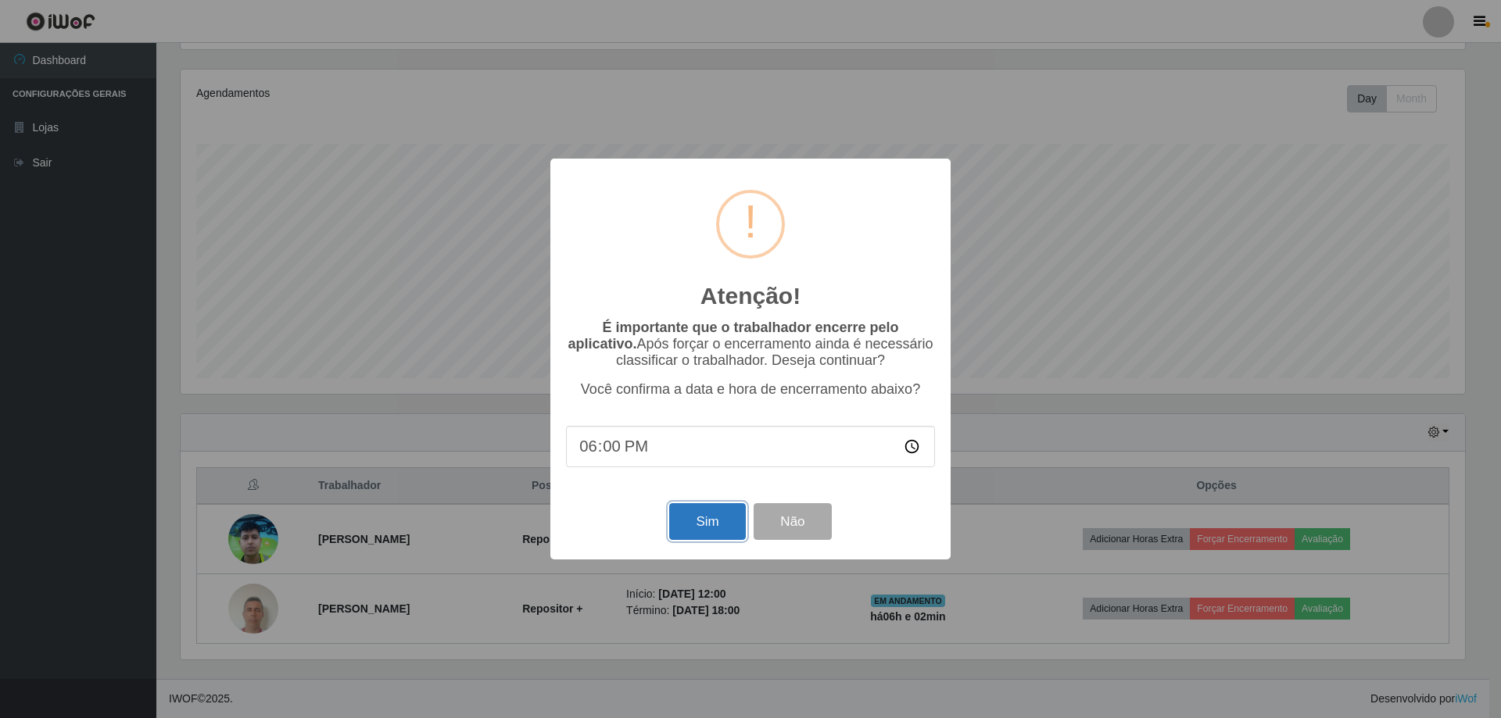
click at [683, 535] on button "Sim" at bounding box center [707, 521] width 76 height 37
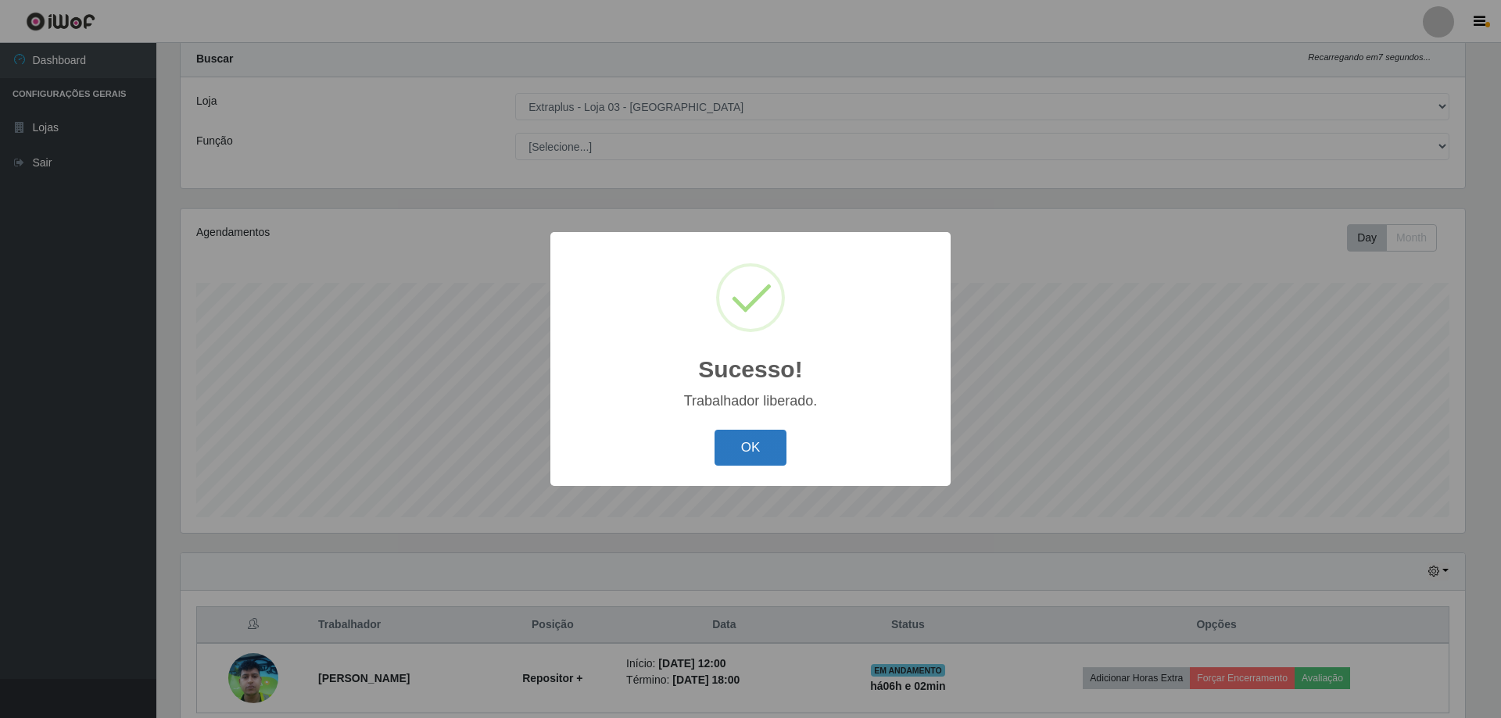
click at [743, 440] on button "OK" at bounding box center [750, 448] width 73 height 37
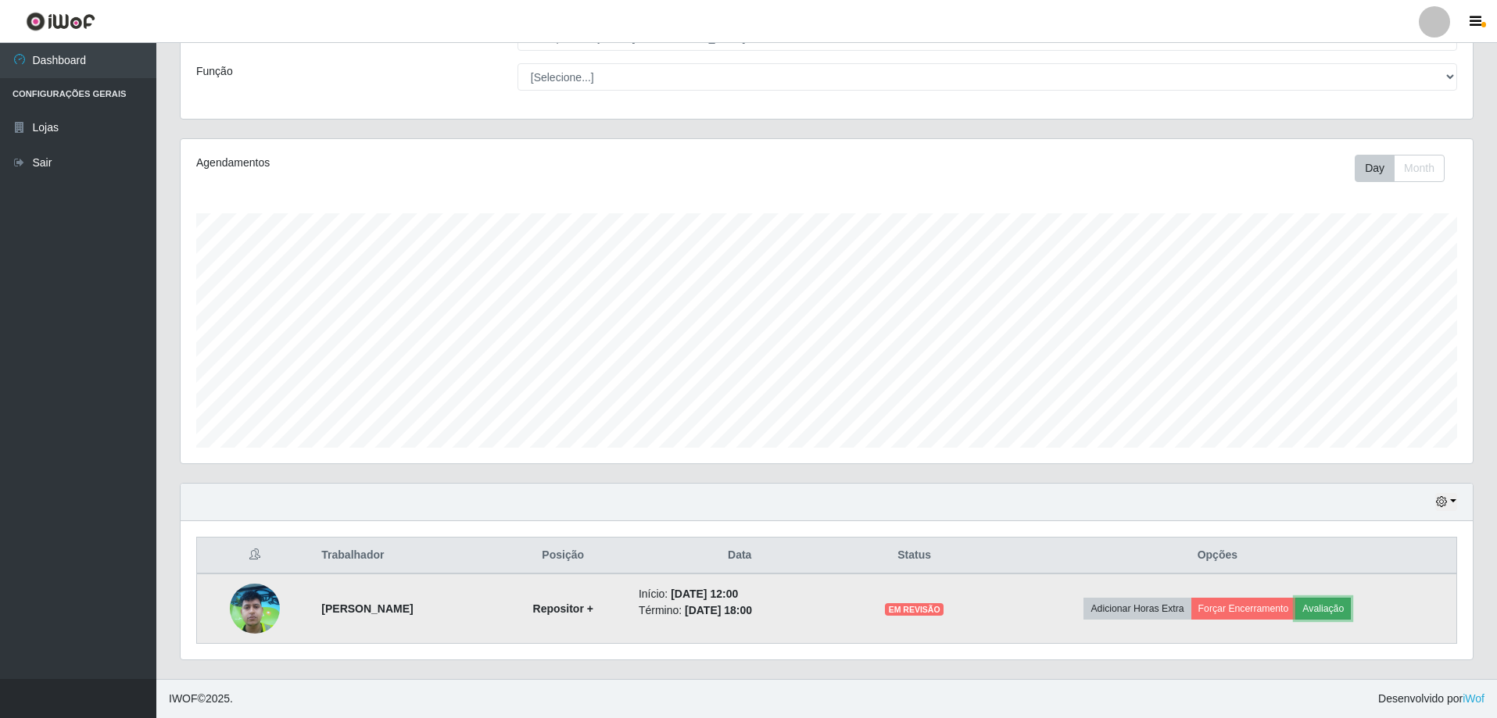
click at [1334, 603] on button "Avaliação" at bounding box center [1323, 609] width 56 height 22
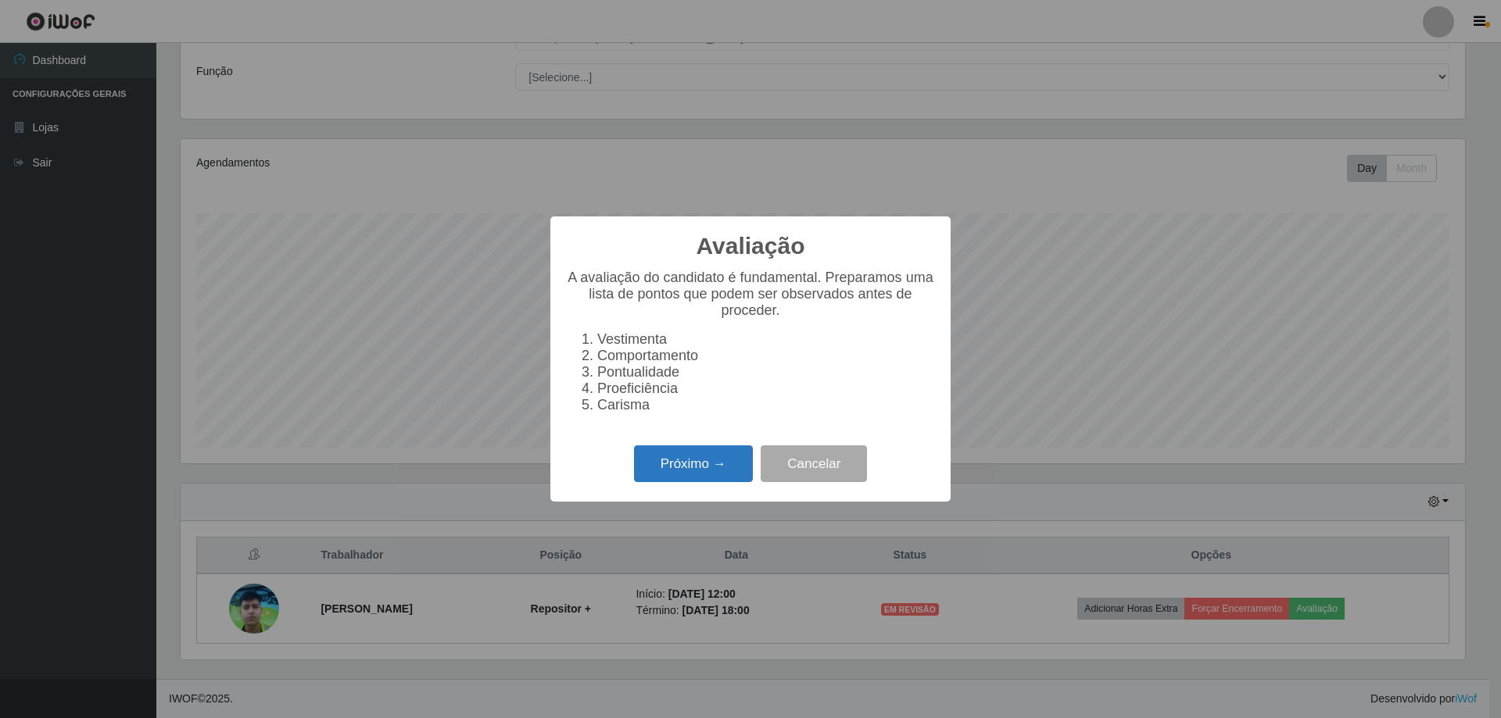
click at [693, 480] on button "Próximo →" at bounding box center [693, 464] width 119 height 37
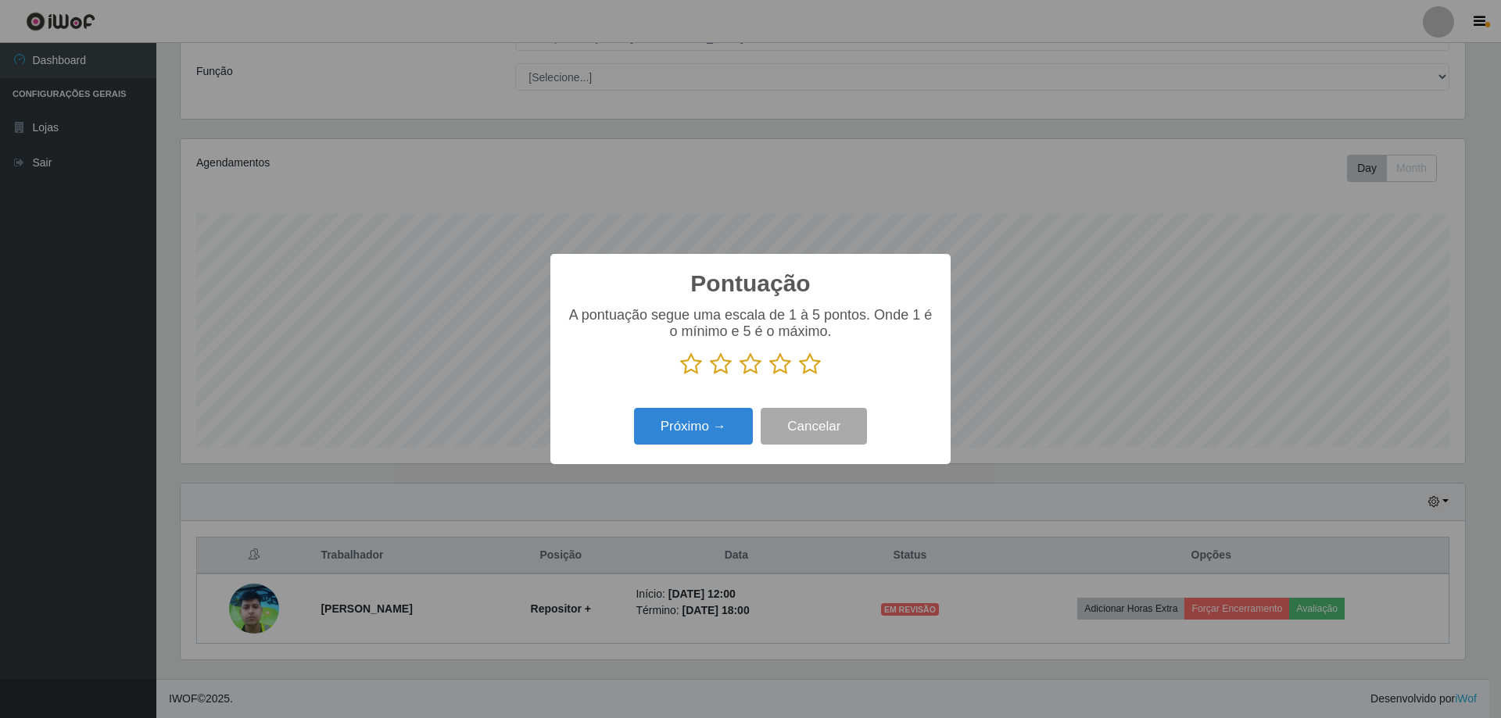
click at [813, 371] on icon at bounding box center [810, 364] width 22 height 23
click at [799, 376] on input "radio" at bounding box center [799, 376] width 0 height 0
click at [701, 431] on button "Próximo →" at bounding box center [693, 426] width 119 height 37
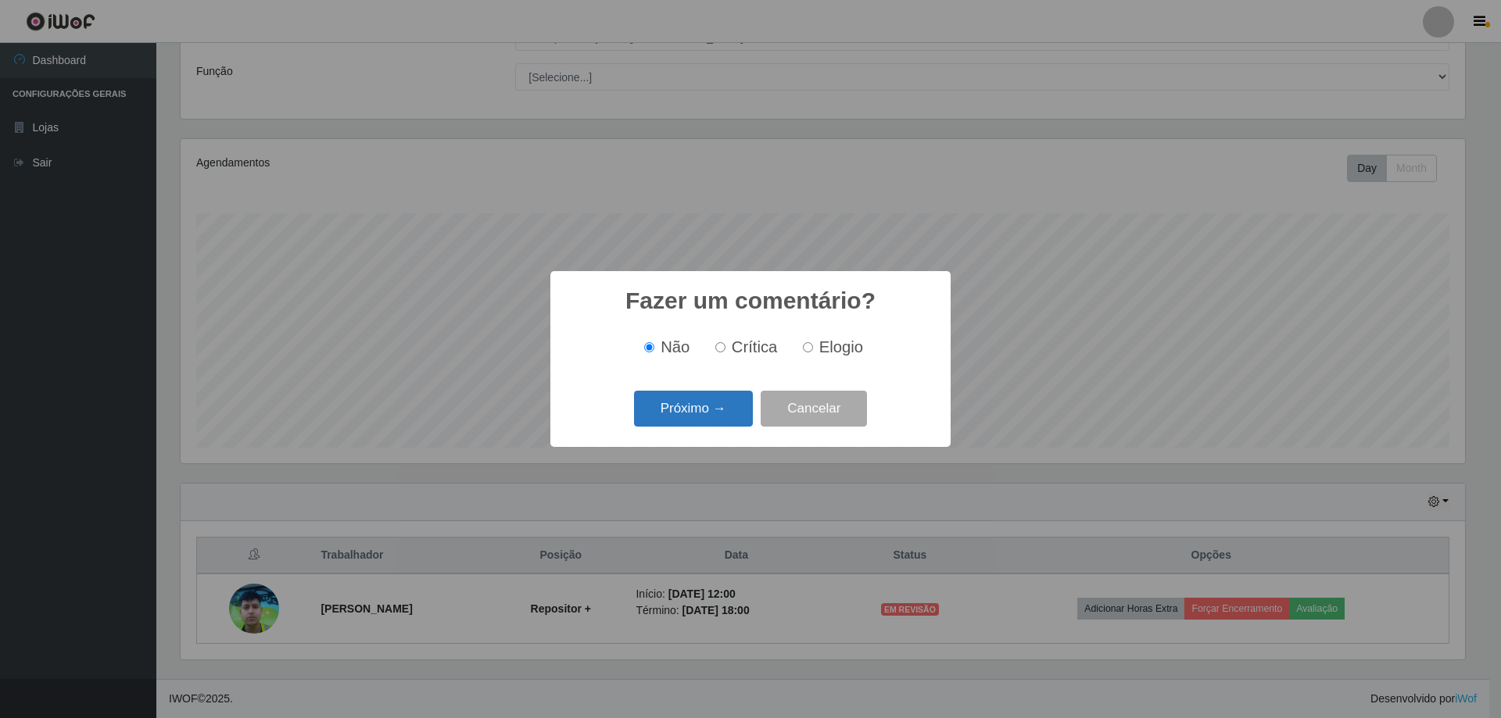
click at [719, 417] on button "Próximo →" at bounding box center [693, 409] width 119 height 37
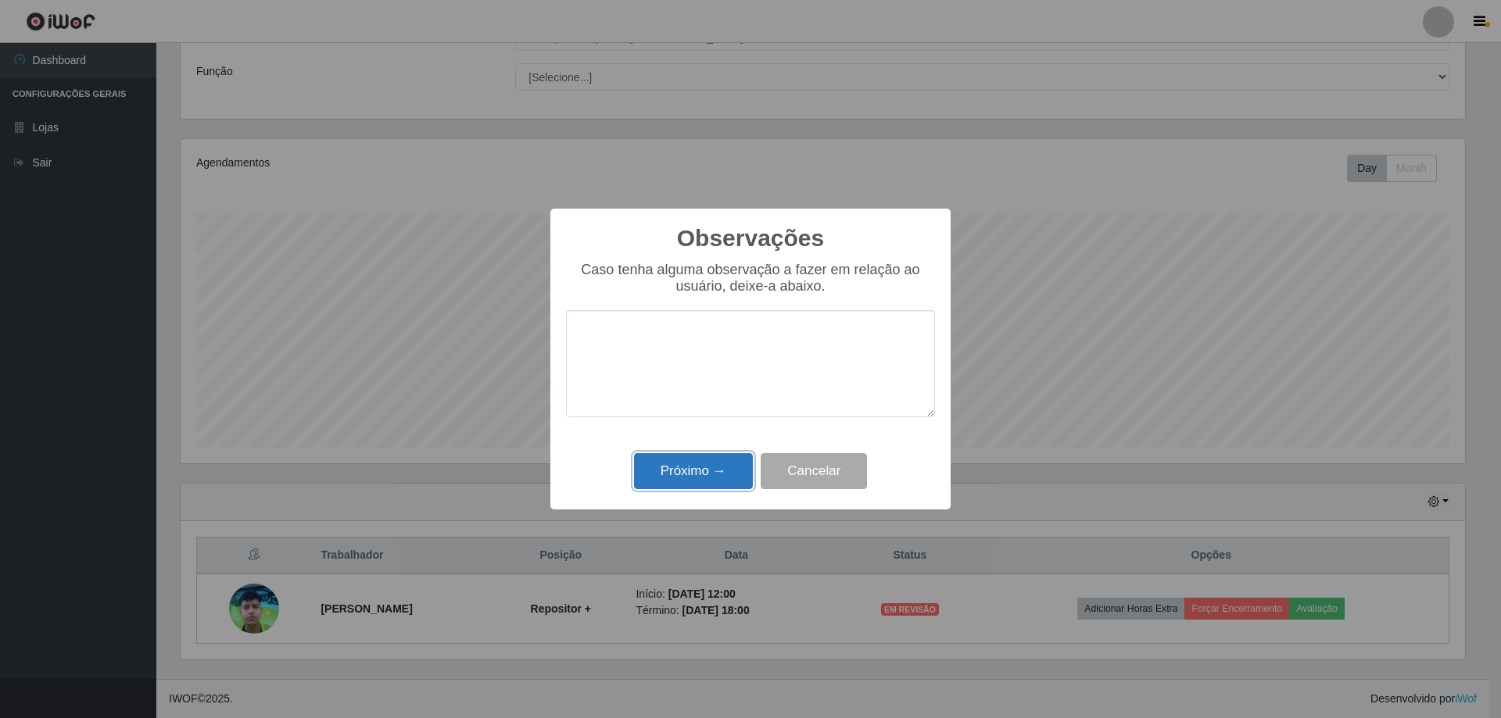
click at [694, 476] on button "Próximo →" at bounding box center [693, 471] width 119 height 37
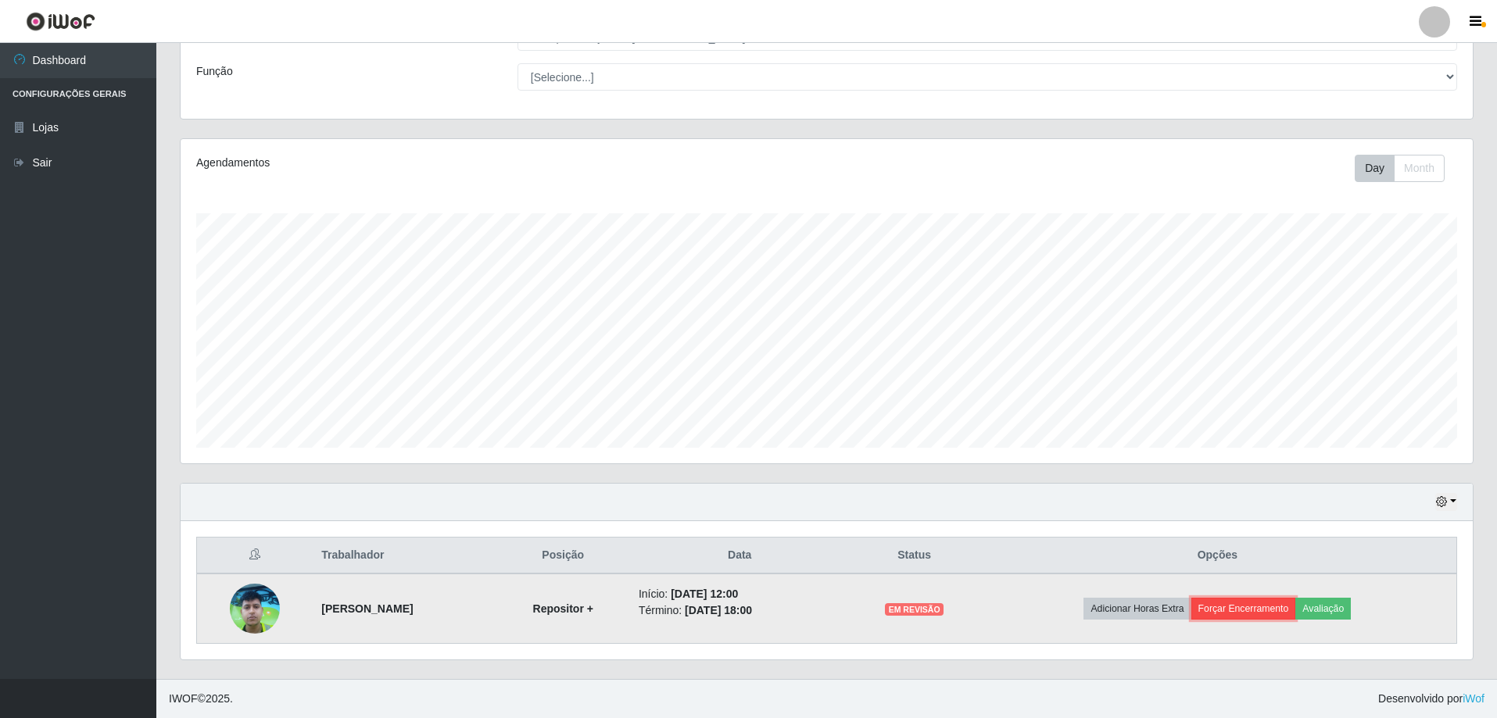
click at [1262, 617] on button "Forçar Encerramento" at bounding box center [1243, 609] width 105 height 22
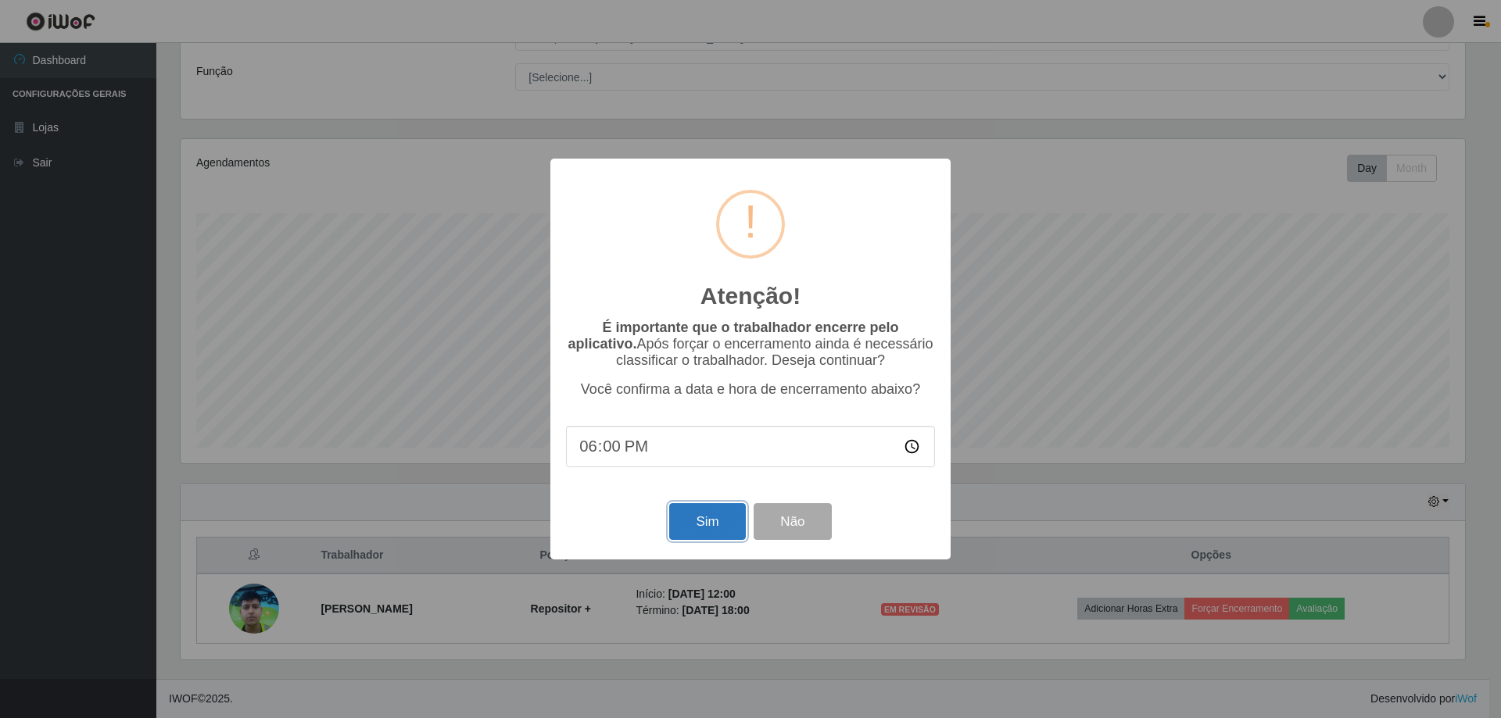
click at [707, 525] on button "Sim" at bounding box center [707, 521] width 76 height 37
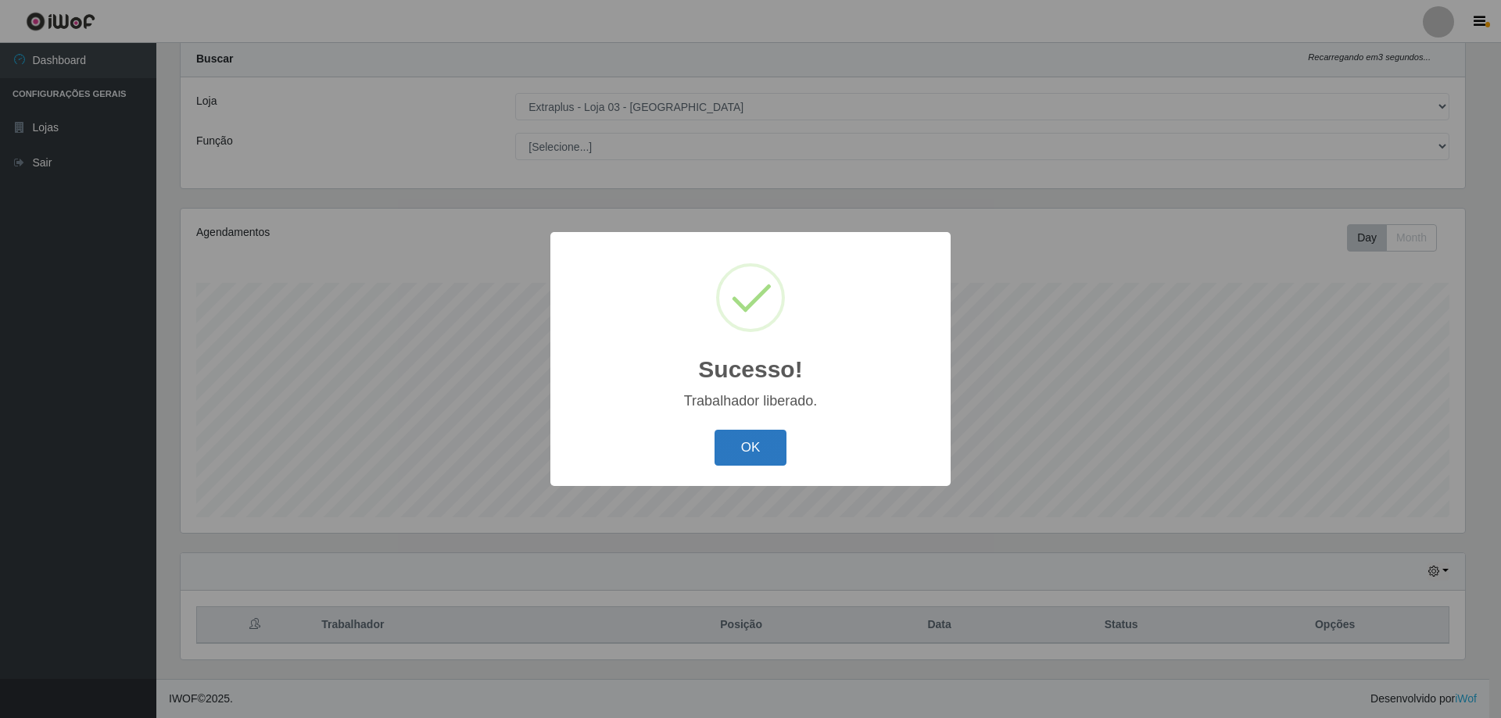
click at [766, 458] on button "OK" at bounding box center [750, 448] width 73 height 37
